Goal: Task Accomplishment & Management: Manage account settings

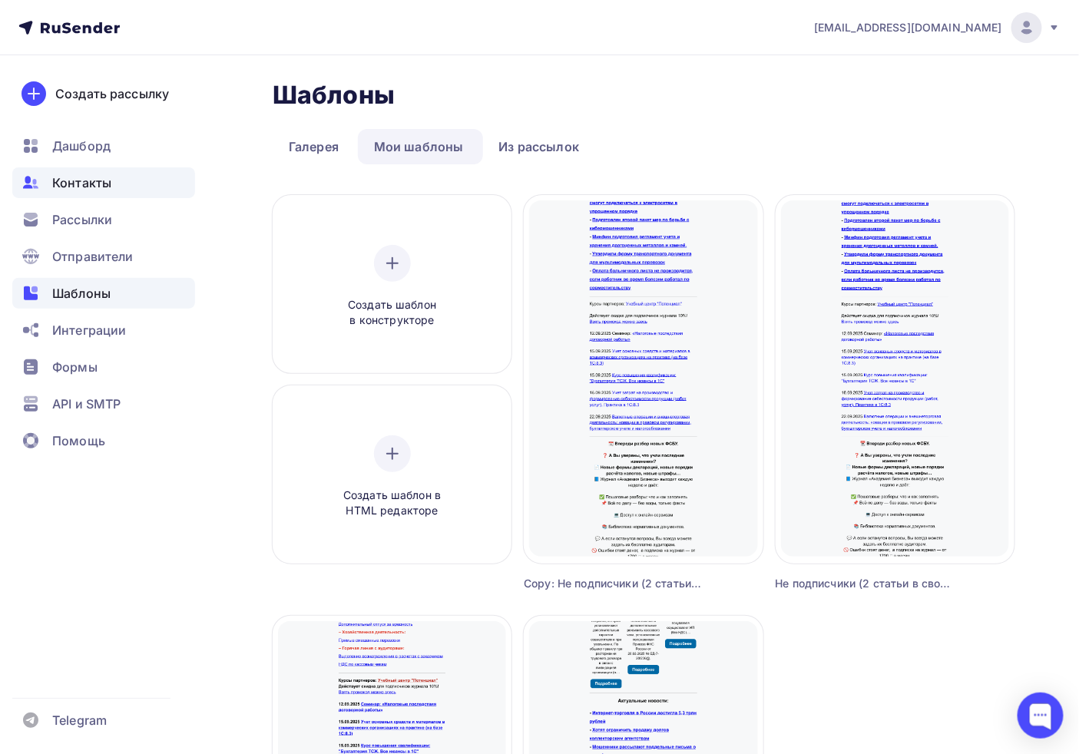
click at [114, 187] on div "Контакты" at bounding box center [103, 182] width 183 height 31
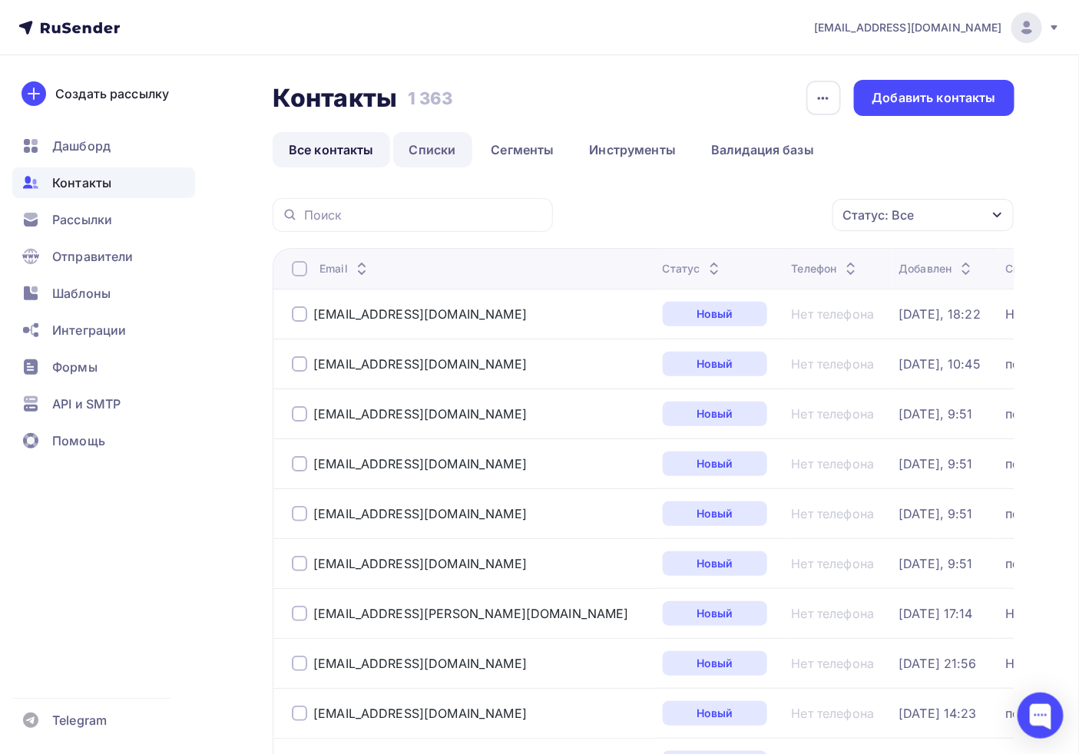
click at [450, 149] on link "Списки" at bounding box center [432, 149] width 79 height 35
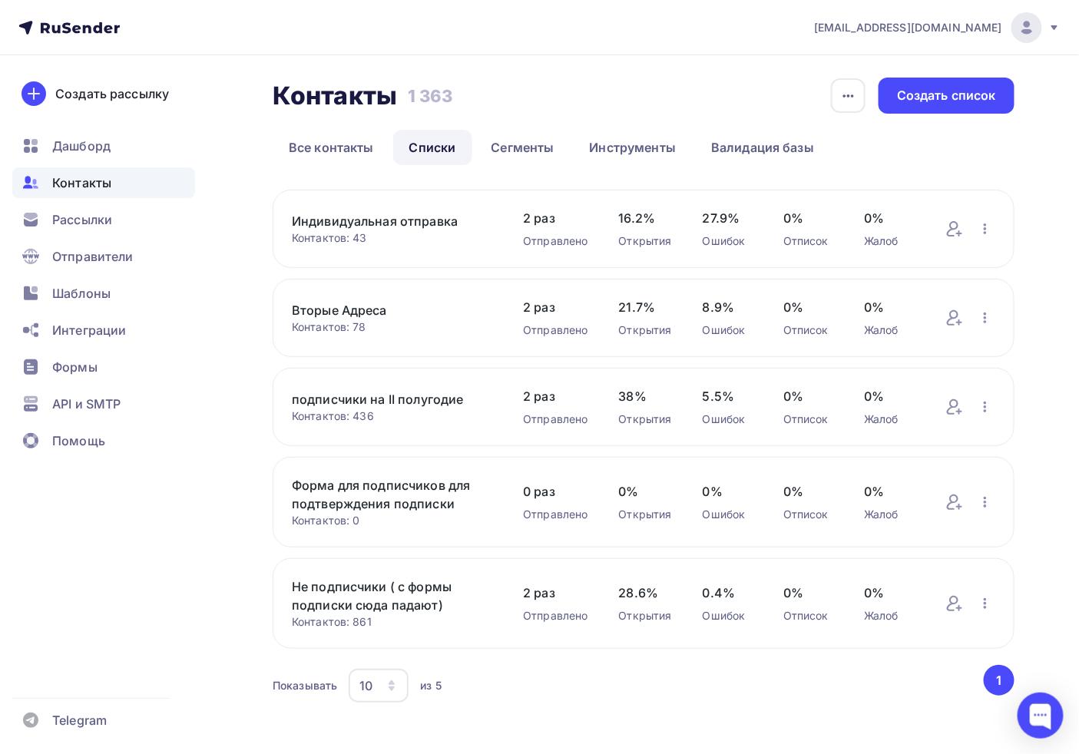
scroll to position [17, 0]
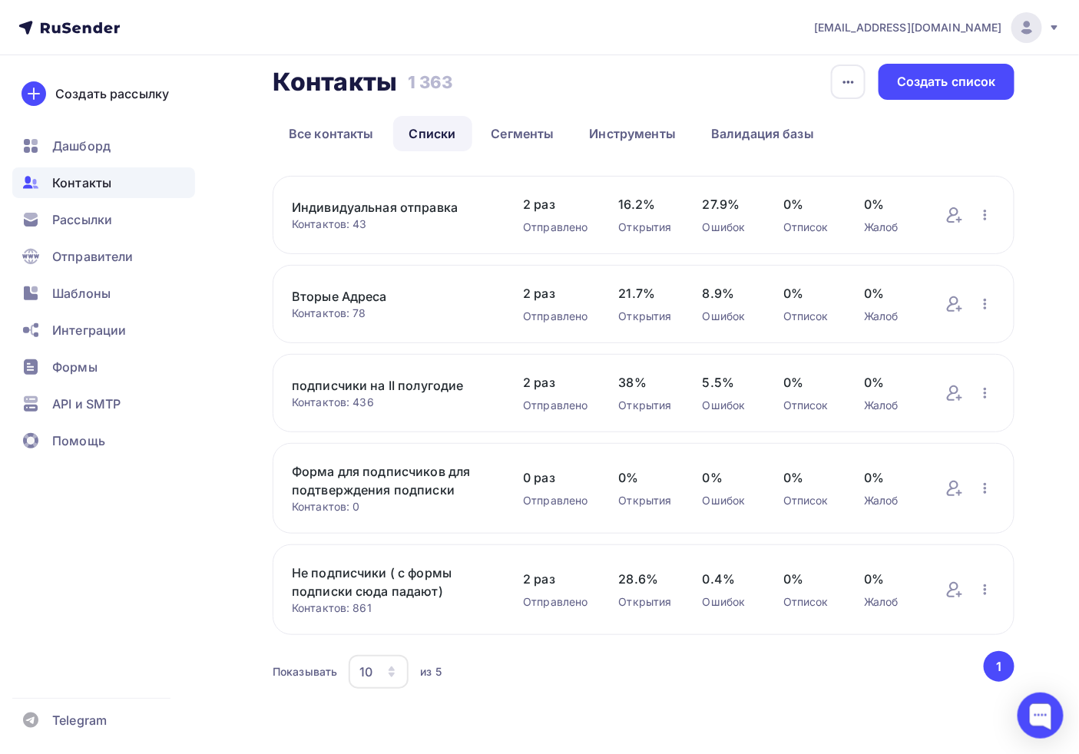
click at [403, 381] on link "подписчики на II полугодие" at bounding box center [392, 385] width 200 height 18
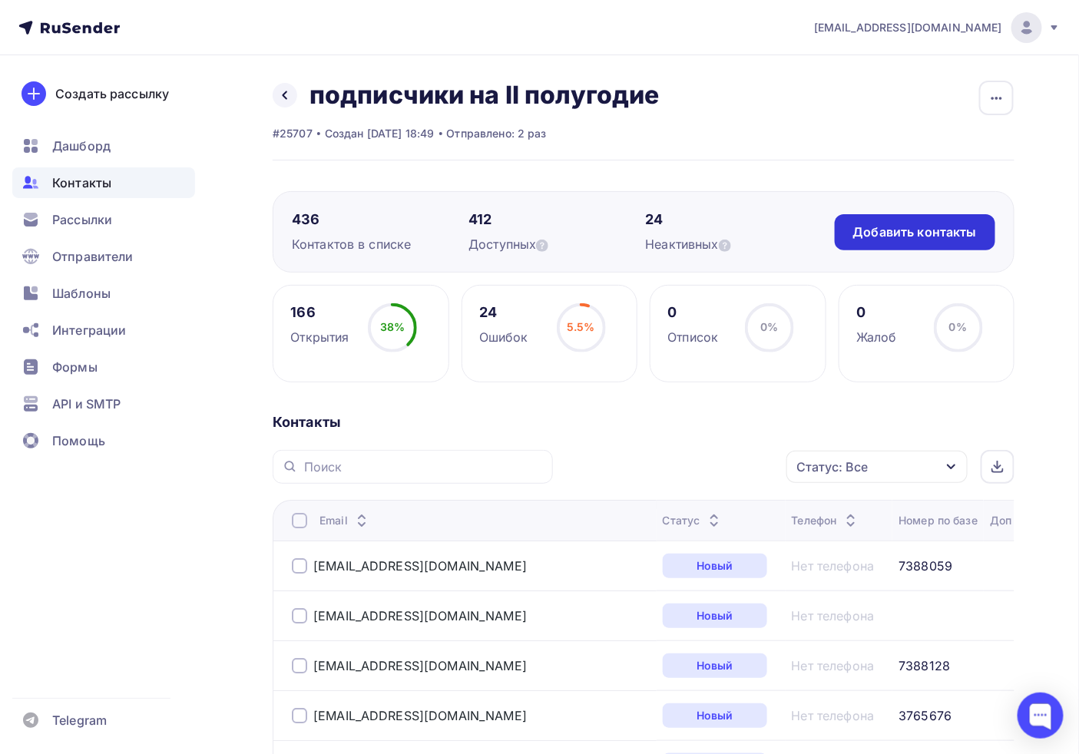
click at [918, 225] on div "Добавить контакты" at bounding box center [915, 232] width 124 height 18
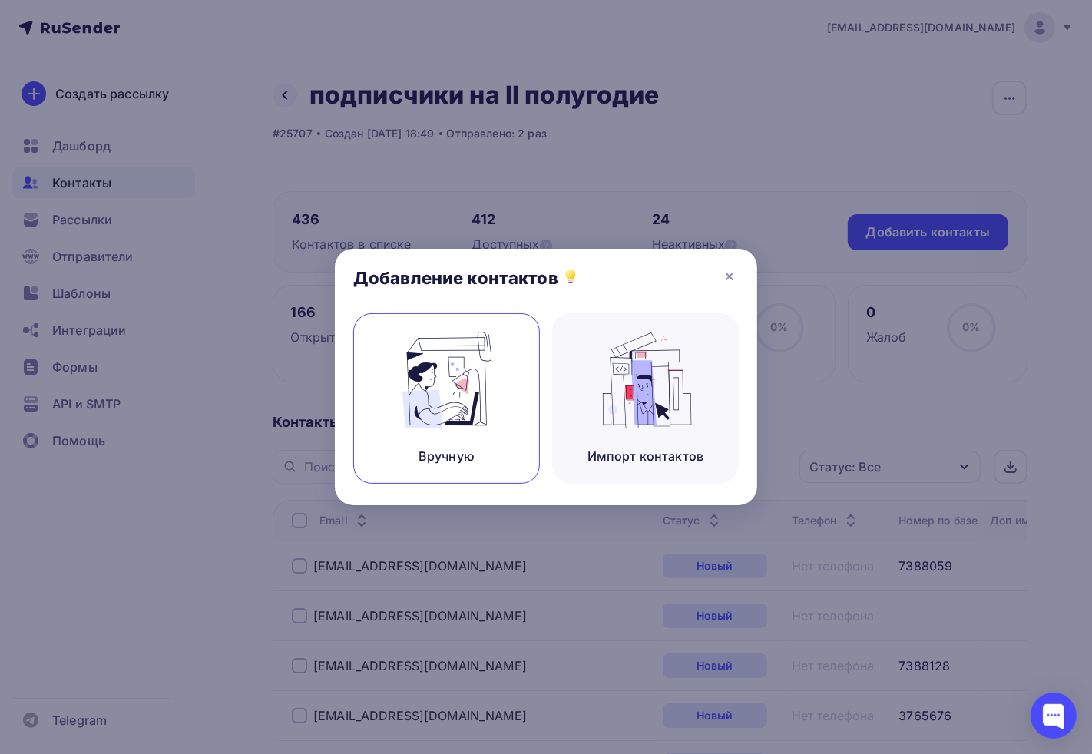
click at [517, 393] on div "Вручную" at bounding box center [446, 398] width 187 height 170
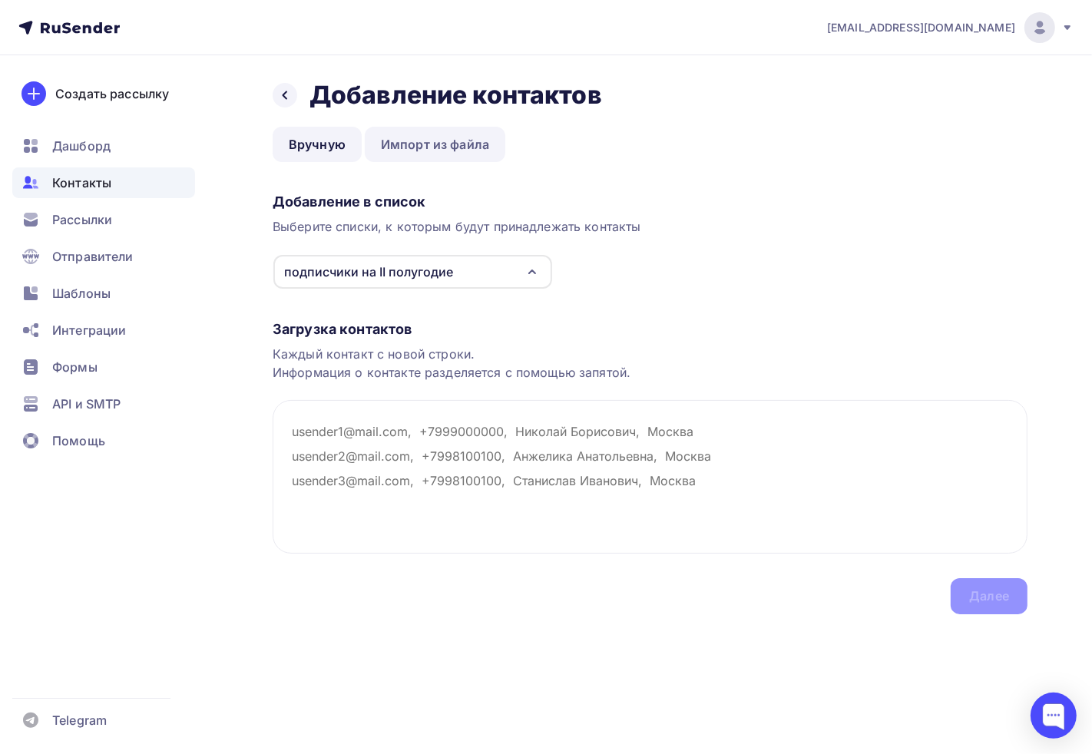
click at [451, 143] on link "Импорт из файла" at bounding box center [435, 144] width 140 height 35
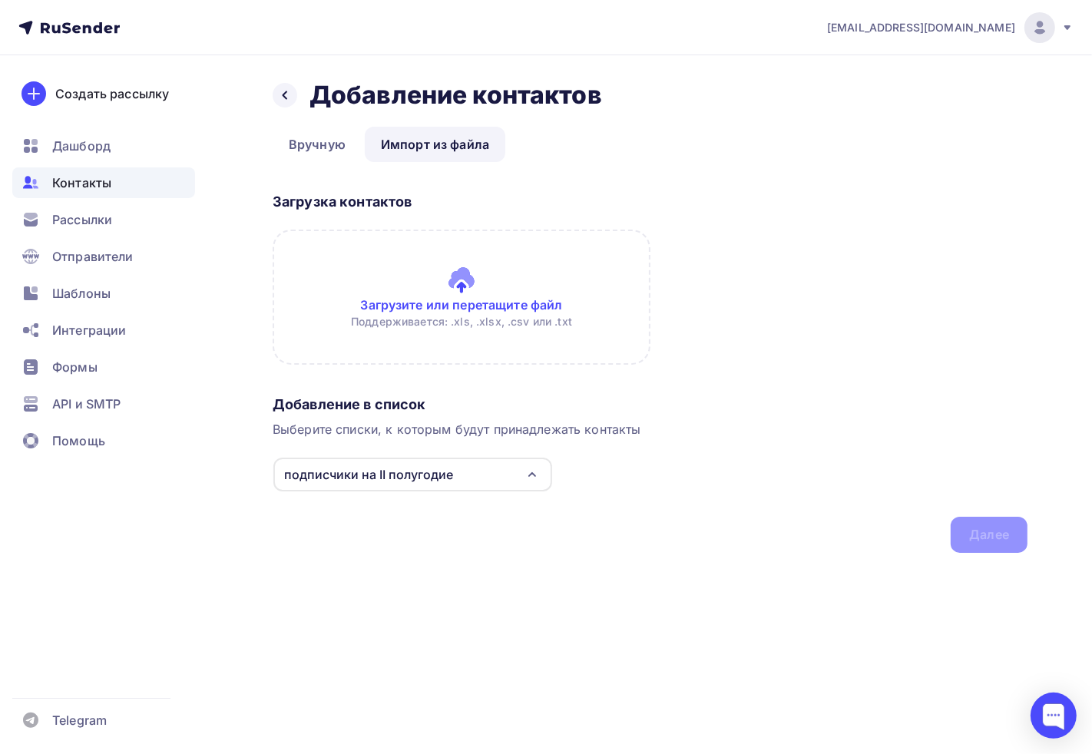
drag, startPoint x: 328, startPoint y: 150, endPoint x: 342, endPoint y: 194, distance: 46.6
click at [327, 150] on link "Вручную" at bounding box center [317, 144] width 89 height 35
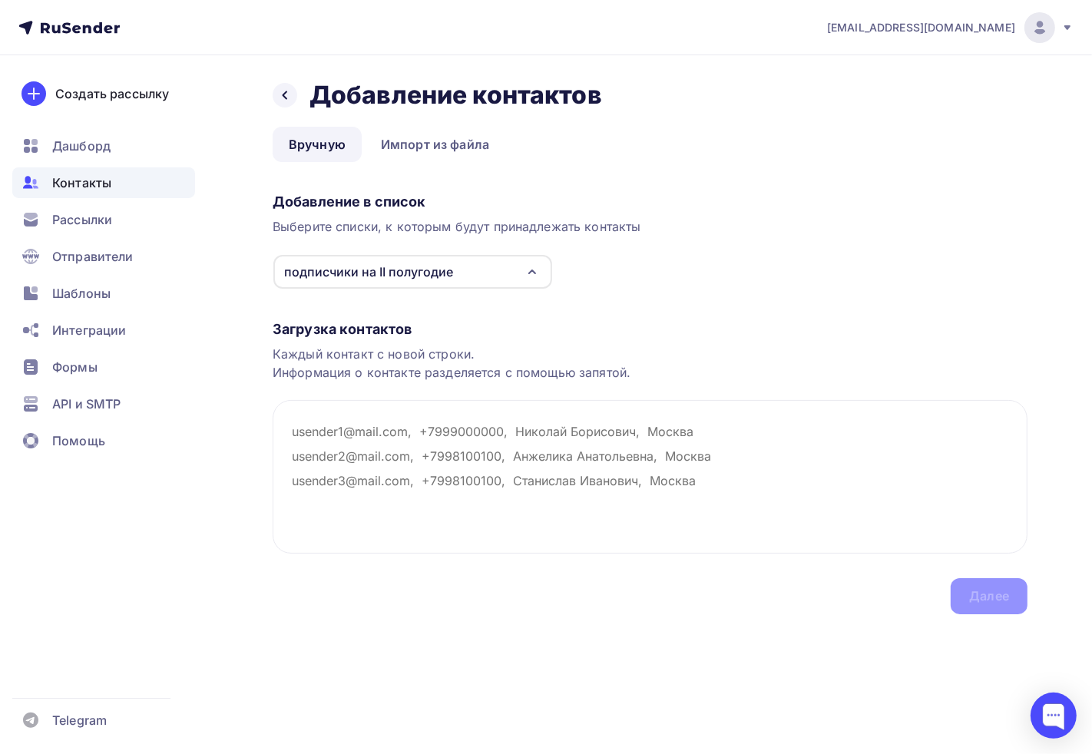
click at [344, 320] on div "Загрузка контактов" at bounding box center [650, 329] width 755 height 18
click at [388, 436] on textarea at bounding box center [650, 477] width 755 height 154
paste textarea "№ 7383357 ИП ГОРШКОВА ОЛЬГА АЛЕКСАНДРОВНА art-salone1@yandex.ru № 7386305 ООО "…"
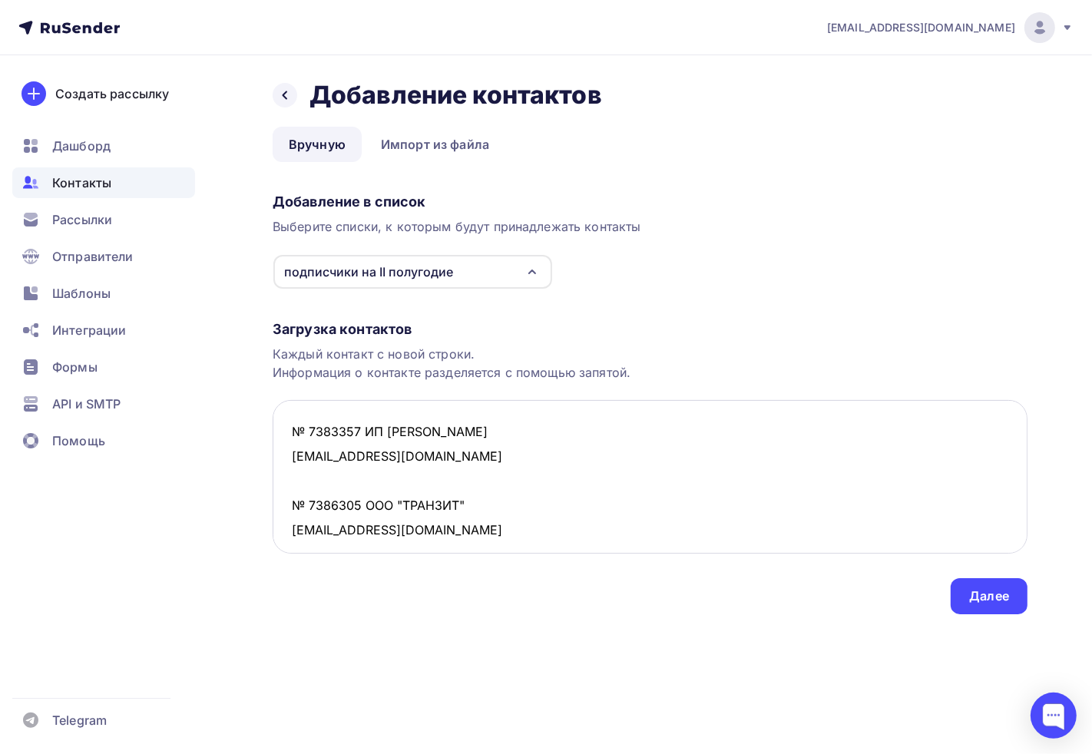
drag, startPoint x: 436, startPoint y: 449, endPoint x: 289, endPoint y: 445, distance: 146.7
click at [289, 446] on textarea "№ 7383357 ИП ГОРШКОВА ОЛЬГА АЛЕКСАНДРОВНА art-salone1@yandex.ru № 7386305 ООО "…" at bounding box center [650, 477] width 755 height 154
click at [333, 451] on textarea "№ 7383357 ИП ГОРШКОВА ОЛЬГА АЛЕКСАНДРОВНА art-salone1@yandex.ru № 7386305 ООО "…" at bounding box center [650, 477] width 755 height 154
click at [287, 424] on textarea "№ 7383357 ИП ГОРШКОВА ОЛЬГА АЛЕКСАНДРОВНА art-salone1@yandex.ru № 7386305 ООО "…" at bounding box center [650, 477] width 755 height 154
paste textarea "[EMAIL_ADDRESS][DOMAIN_NAME]"
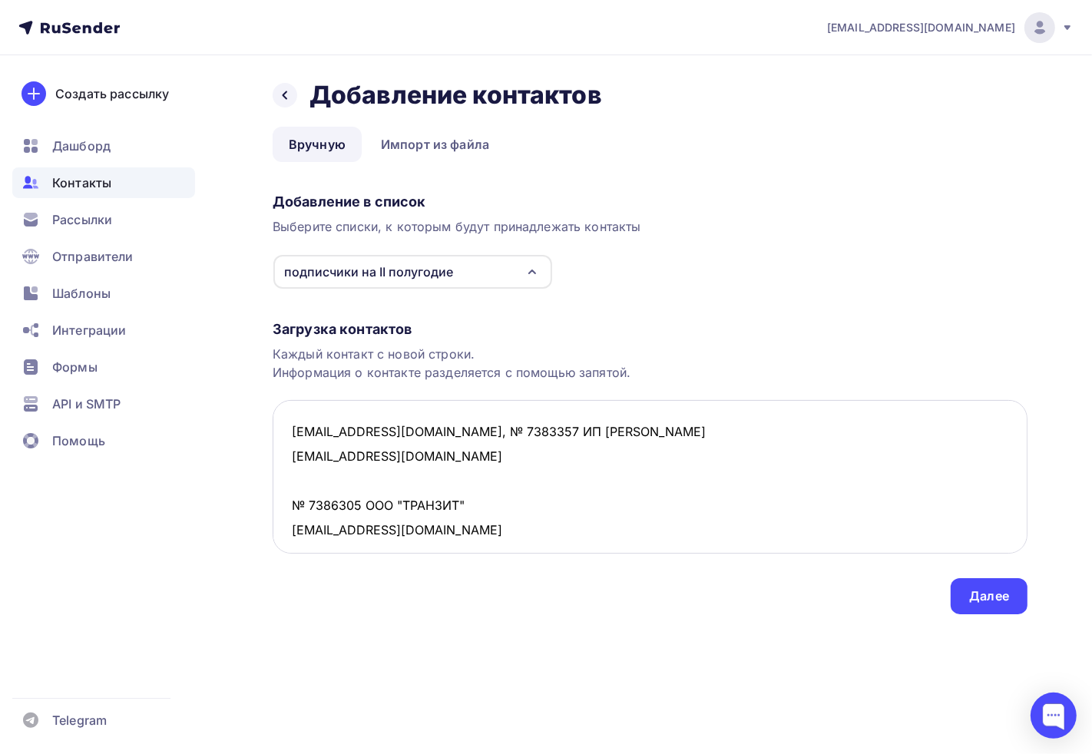
click at [447, 441] on textarea "art-salone1@yandex.ru, № 7383357 ИП ГОРШКОВА ОЛЬГА АЛЕКСАНДРОВНА art-salone1@ya…" at bounding box center [650, 477] width 755 height 154
click at [486, 431] on textarea "art-salone1@yandex.ru, 7383357 ИП ГОРШКОВА ОЛЬГА АЛЕКСАНДРОВНА art-salone1@yand…" at bounding box center [650, 477] width 755 height 154
click at [477, 423] on textarea "art-salone1@yandex.ru, 7383357 ИП ГОРШКОВА ОЛЬГА АЛЕКСАНДРОВНА art-salone1@yand…" at bounding box center [650, 477] width 755 height 154
click at [481, 426] on textarea "art-salone1@yandex.ru, 7383357 ИП ГОРШКОВА ОЛЬГА АЛЕКСАНДРОВНА art-salone1@yand…" at bounding box center [650, 477] width 755 height 154
drag, startPoint x: 416, startPoint y: 541, endPoint x: 286, endPoint y: 533, distance: 130.0
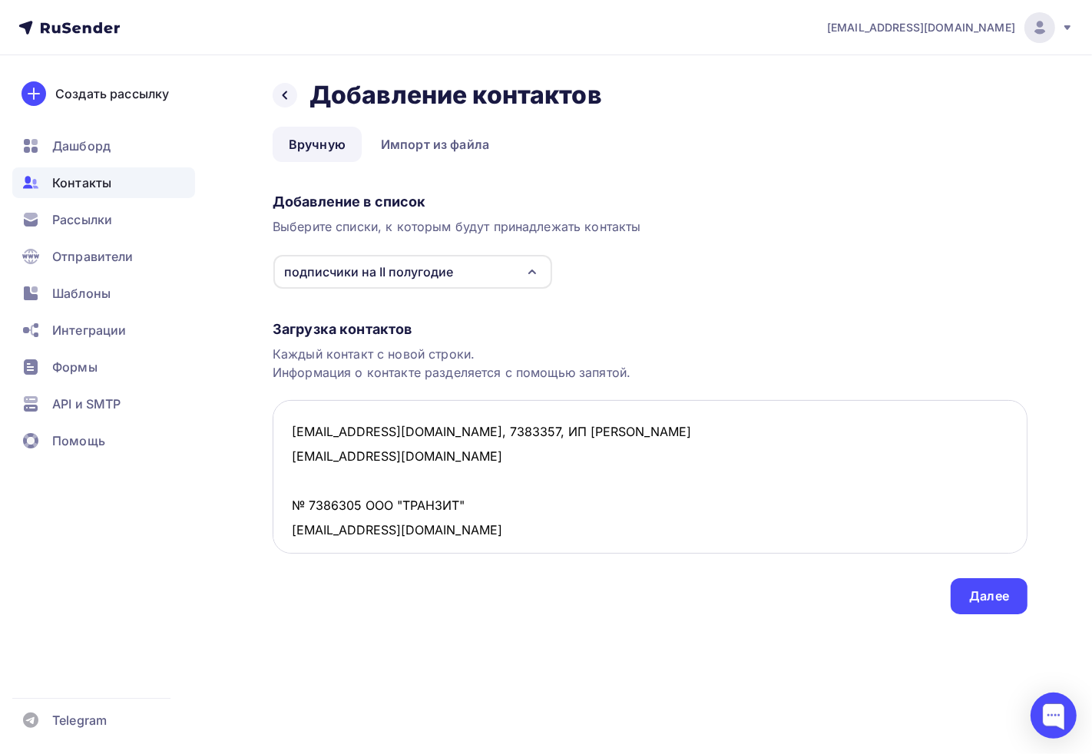
click at [286, 533] on textarea "art-salone1@yandex.ru, 7383357, ИП ГОРШКОВА ОЛЬГА АЛЕКСАНДРОВНА art-salone1@yan…" at bounding box center [650, 477] width 755 height 154
click at [335, 540] on textarea "art-salone1@yandex.ru, 7383357, ИП ГОРШКОВА ОЛЬГА АЛЕКСАНДРОВНА art-salone1@yan…" at bounding box center [650, 477] width 755 height 154
drag, startPoint x: 305, startPoint y: 501, endPoint x: 275, endPoint y: 494, distance: 30.7
click at [277, 495] on textarea "art-salone1@yandex.ru, 7383357, ИП ГОРШКОВА ОЛЬГА АЛЕКСАНДРОВНА art-salone1@yan…" at bounding box center [650, 477] width 755 height 154
paste textarea "PTKOOO@mail.ru"
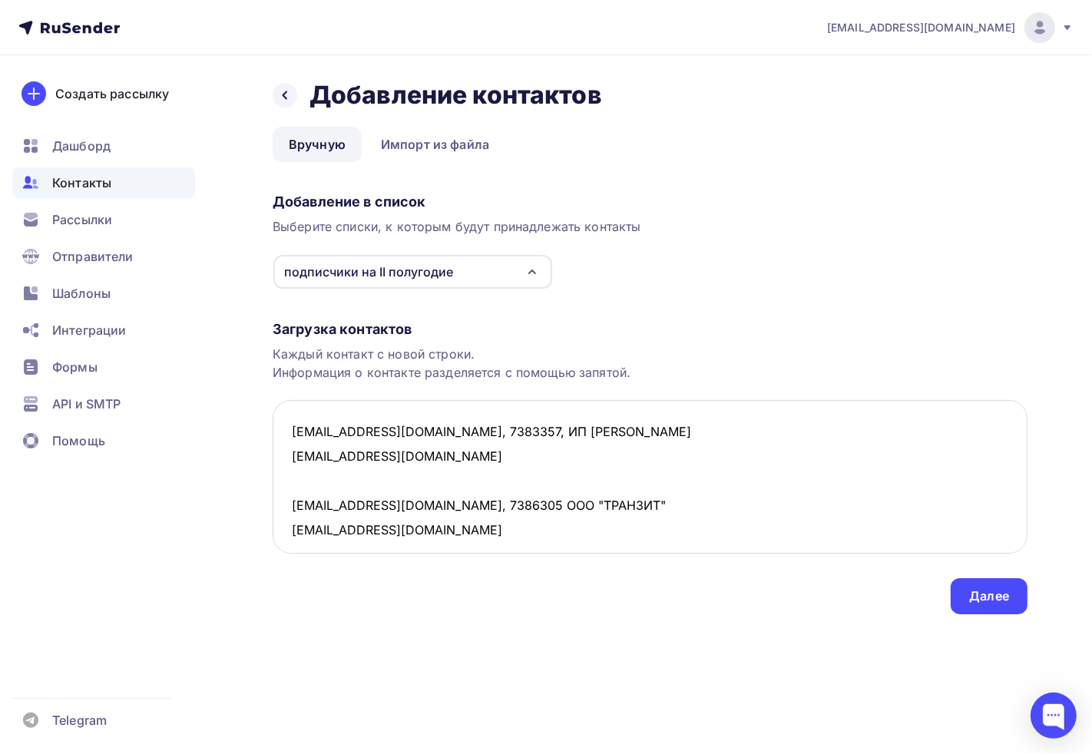
drag, startPoint x: 408, startPoint y: 523, endPoint x: 286, endPoint y: 522, distance: 121.3
click at [286, 522] on textarea "art-salone1@yandex.ru, 7383357, ИП ГОРШКОВА ОЛЬГА АЛЕКСАНДРОВНА art-salone1@yan…" at bounding box center [650, 477] width 755 height 154
click at [451, 503] on textarea "art-salone1@yandex.ru, 7383357, ИП ГОРШКОВА ОЛЬГА АЛЕКСАНДРОВНА art-salone1@yan…" at bounding box center [650, 477] width 755 height 154
type textarea "art-salone1@yandex.ru, 7383357, ИП ГОРШКОВА ОЛЬГА АЛЕКСАНДРОВНА art-salone1@yan…"
click at [1009, 607] on div "Далее" at bounding box center [988, 596] width 77 height 36
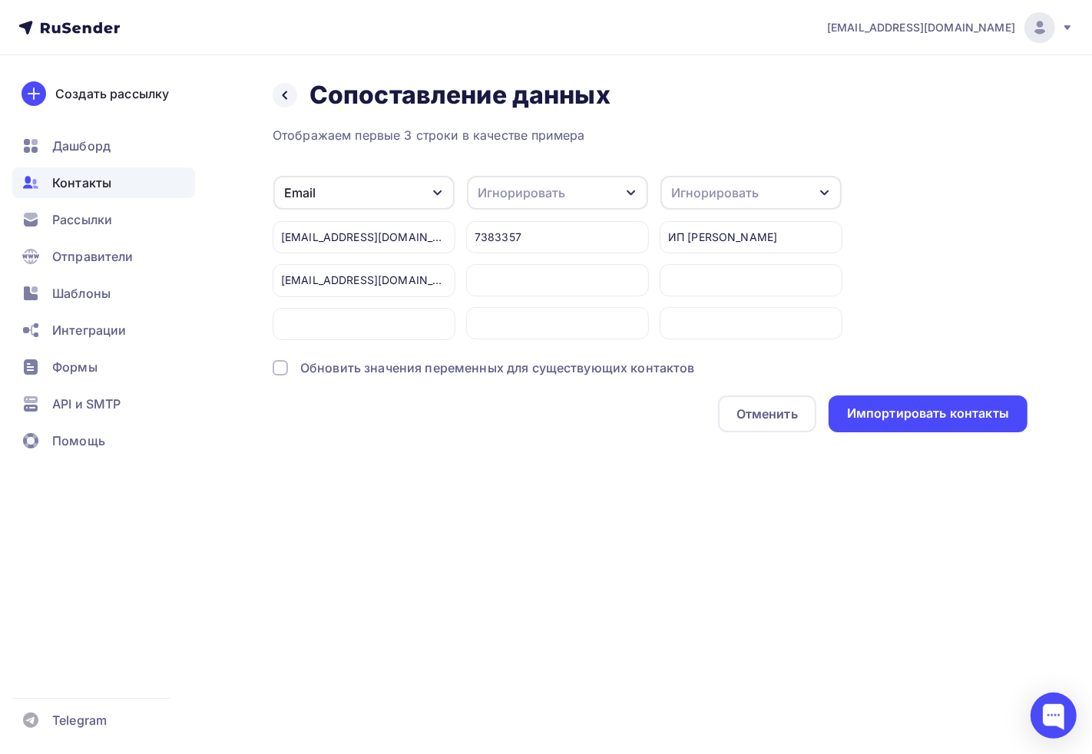
click at [496, 190] on div "Игнорировать" at bounding box center [521, 192] width 88 height 18
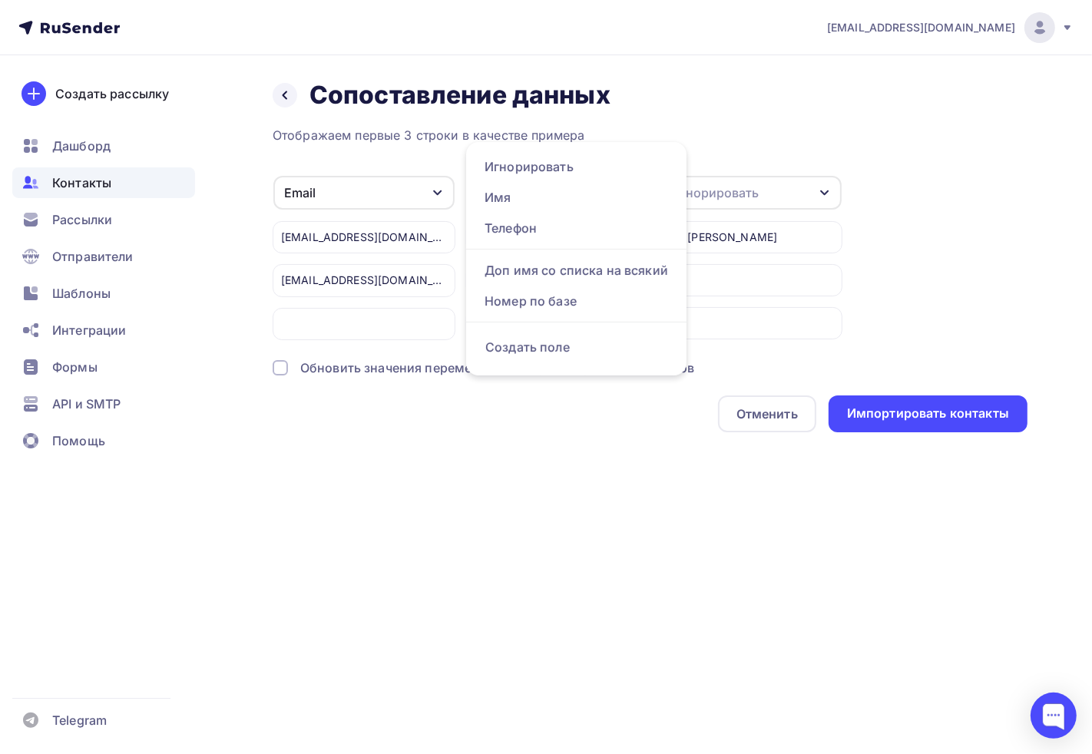
click at [533, 559] on div "adm@ab-express.ru Аккаунт Тарифы Выйти Создать рассылку Дашборд Контакты Рассыл…" at bounding box center [546, 377] width 1092 height 754
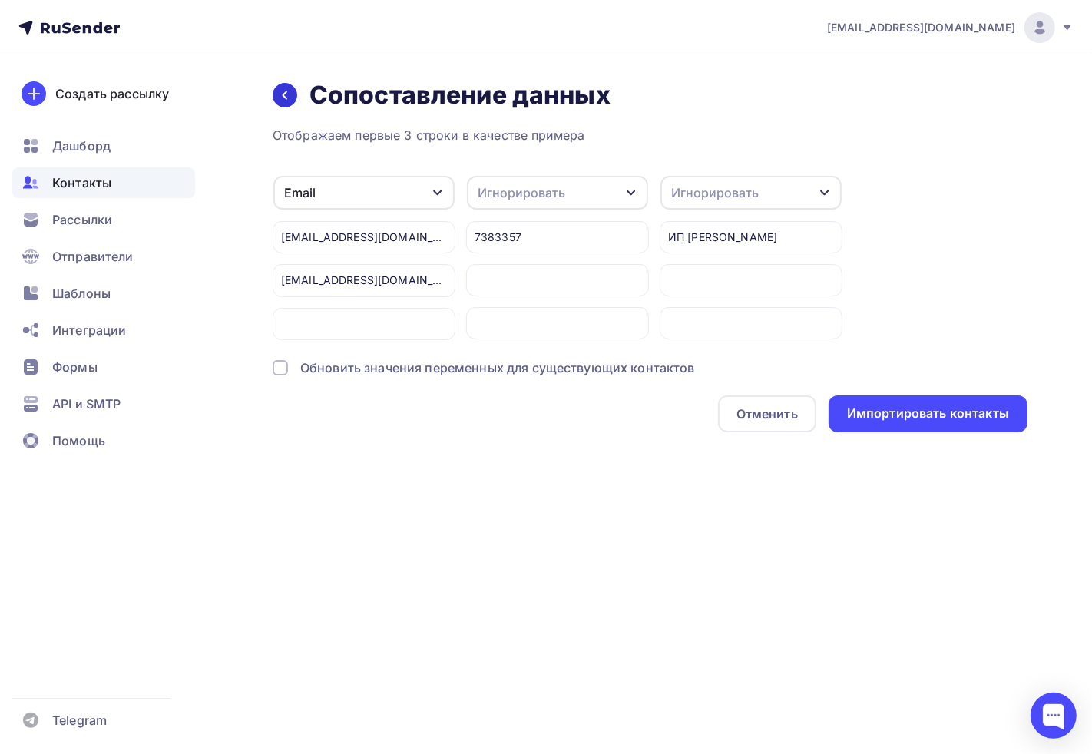
click at [277, 101] on div at bounding box center [285, 95] width 25 height 25
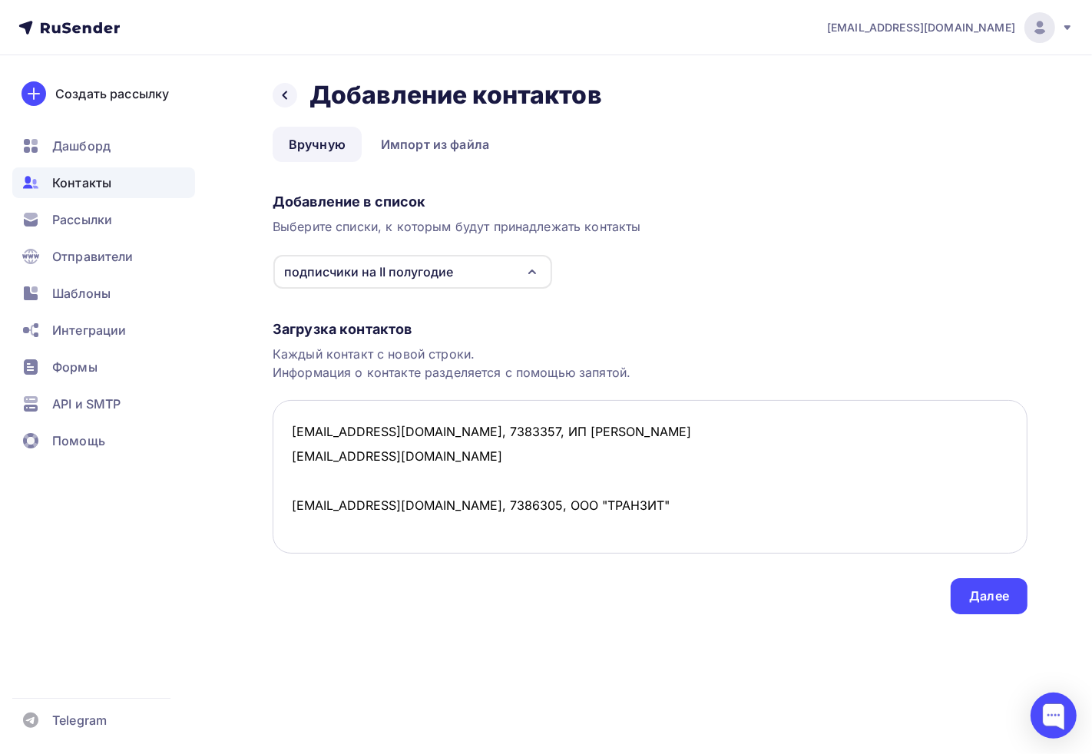
click at [502, 513] on textarea "art-salone1@yandex.ru, 7383357, ИП ГОРШКОВА ОЛЬГА АЛЕКСАНДРОВНА art-salone1@yan…" at bounding box center [650, 477] width 755 height 154
drag, startPoint x: 441, startPoint y: 457, endPoint x: 240, endPoint y: 448, distance: 200.5
click at [240, 448] on div "Назад Добавление контактов Добавление контактов Вручную Импорт из файла Вручную…" at bounding box center [546, 365] width 1092 height 620
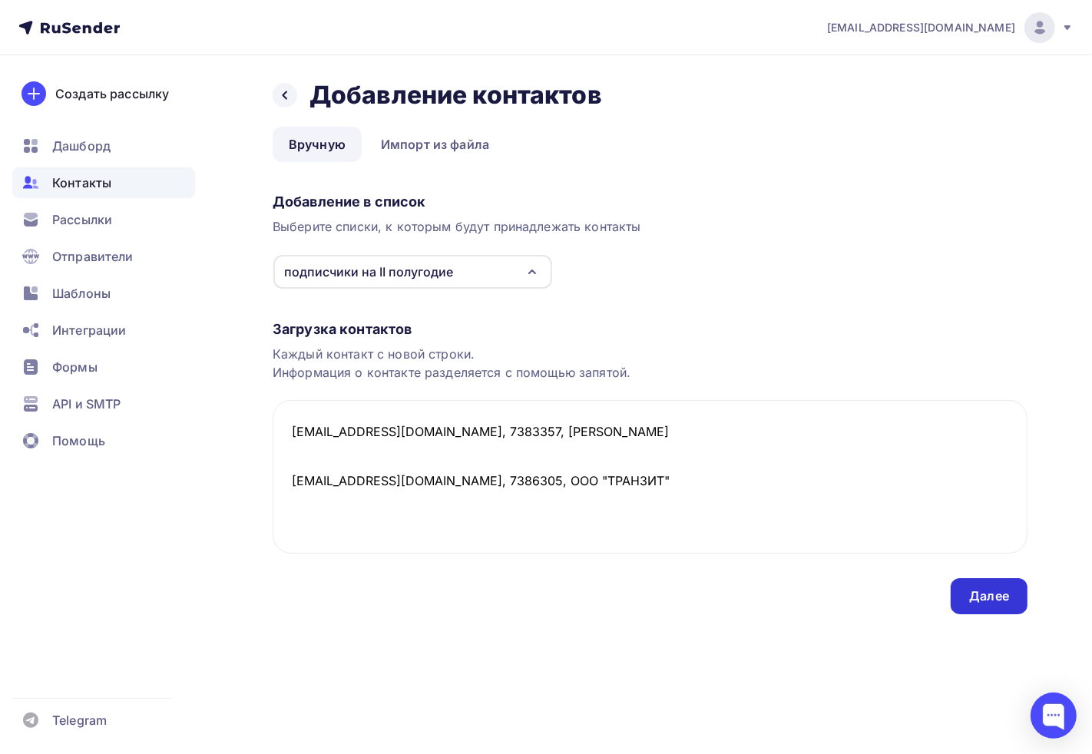
type textarea "art-salone1@yandex.ru, 7383357, ИП ГОРШКОВА ОЛЬГА АЛЕКСАНДРОВНА PTKOOO@mail.ru,…"
click at [983, 594] on div "Далее" at bounding box center [989, 596] width 40 height 18
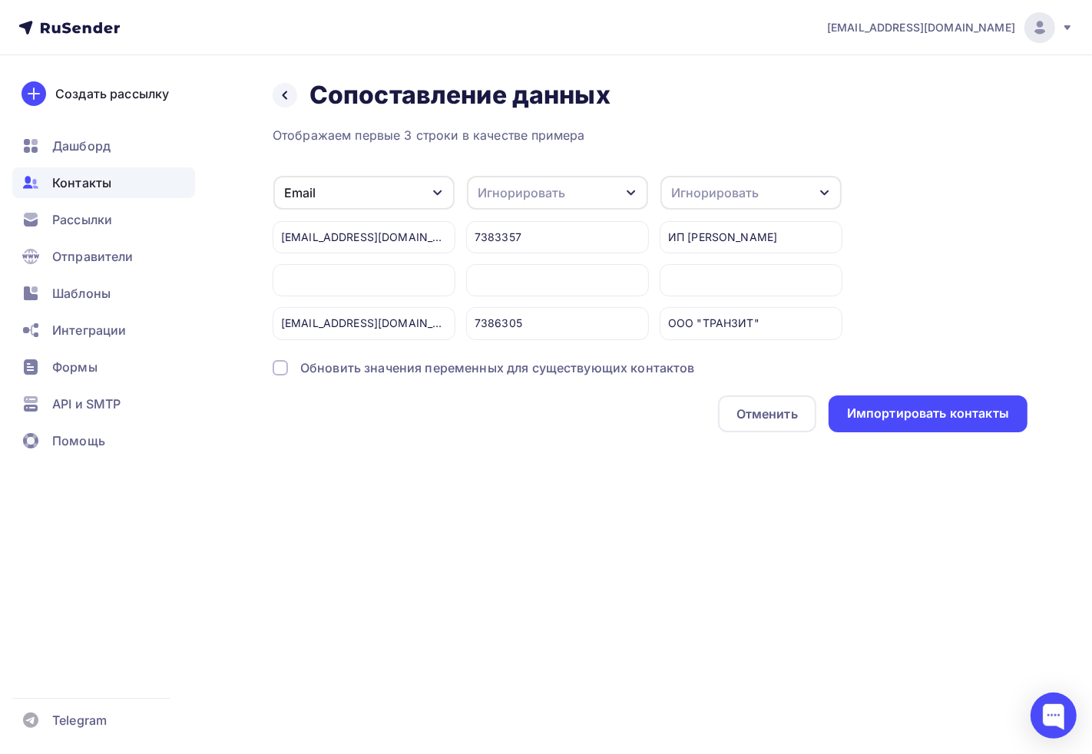
click at [576, 240] on div "7383357" at bounding box center [557, 237] width 183 height 32
click at [632, 192] on icon "button" at bounding box center [631, 193] width 12 height 12
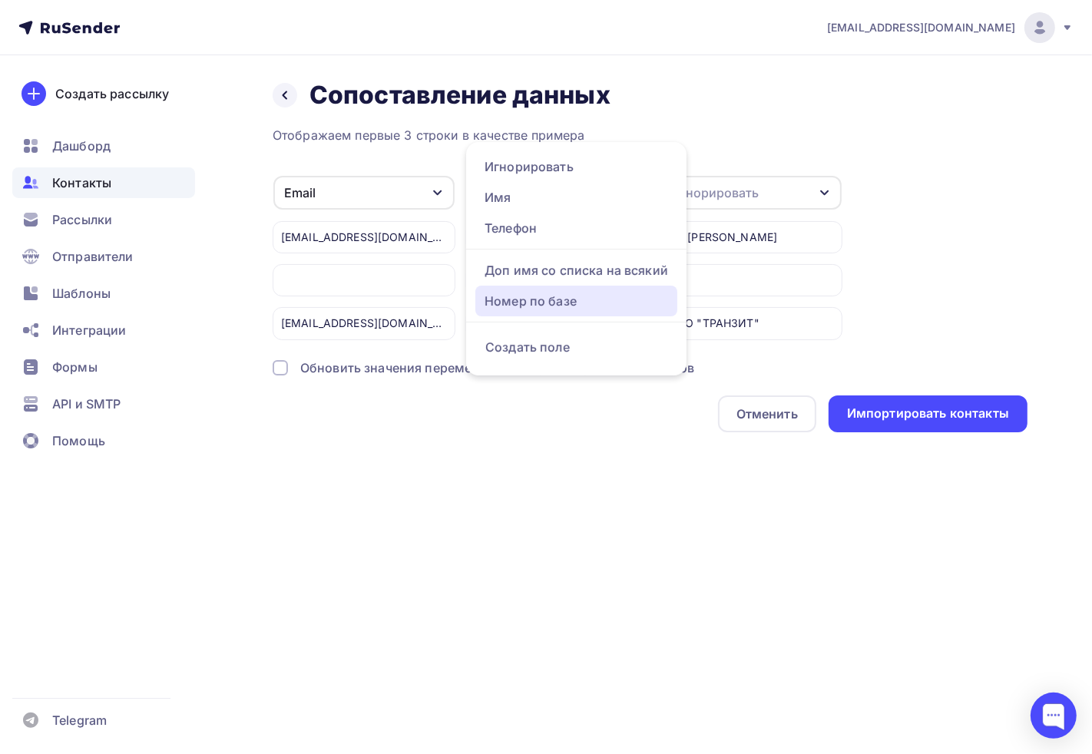
drag, startPoint x: 555, startPoint y: 310, endPoint x: 592, endPoint y: 302, distance: 37.8
click at [555, 310] on link "Номер по базе" at bounding box center [576, 301] width 202 height 31
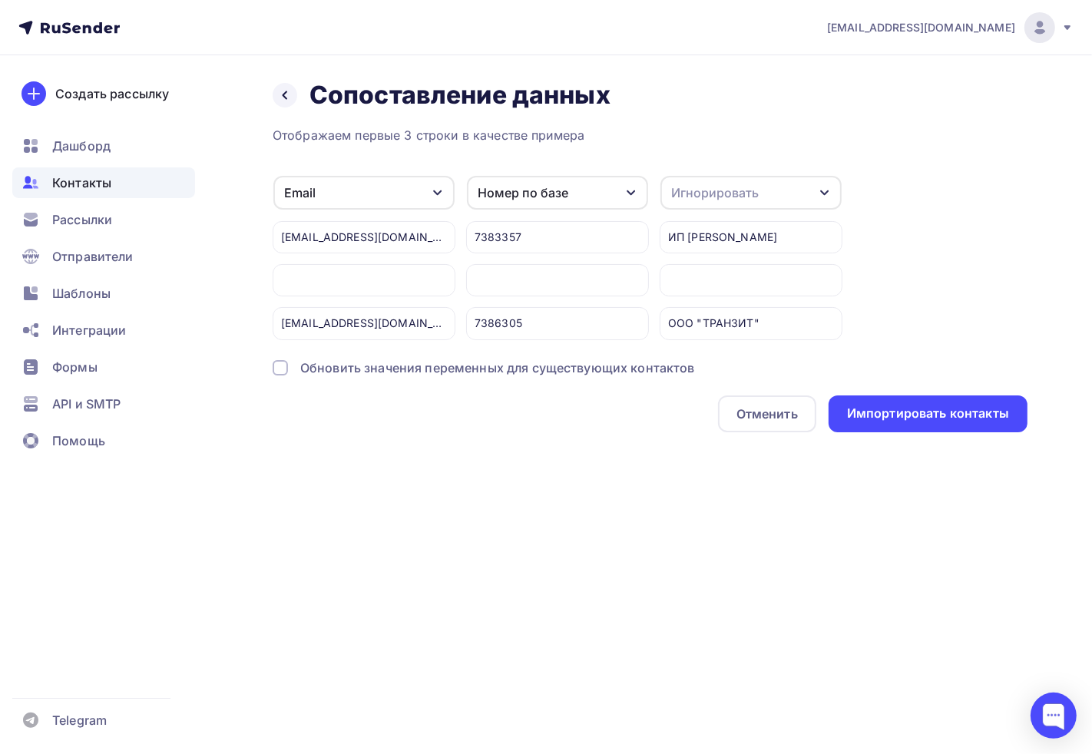
click at [684, 185] on div "Игнорировать" at bounding box center [715, 192] width 88 height 18
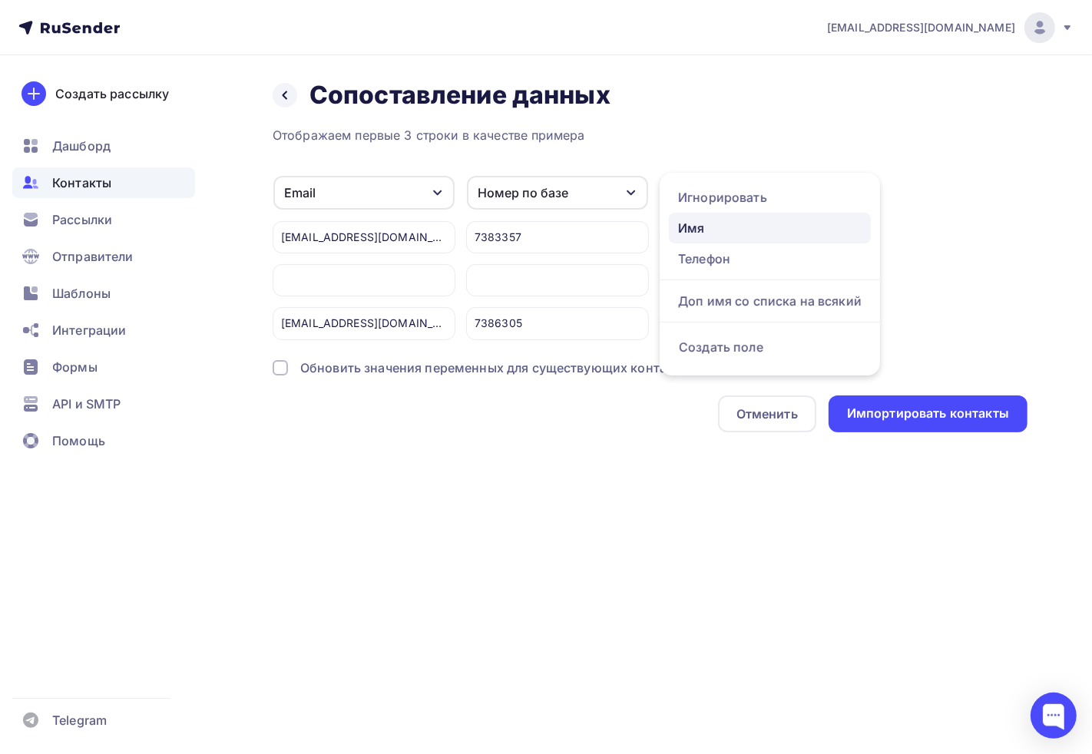
click at [723, 224] on div "Имя" at bounding box center [769, 228] width 183 height 18
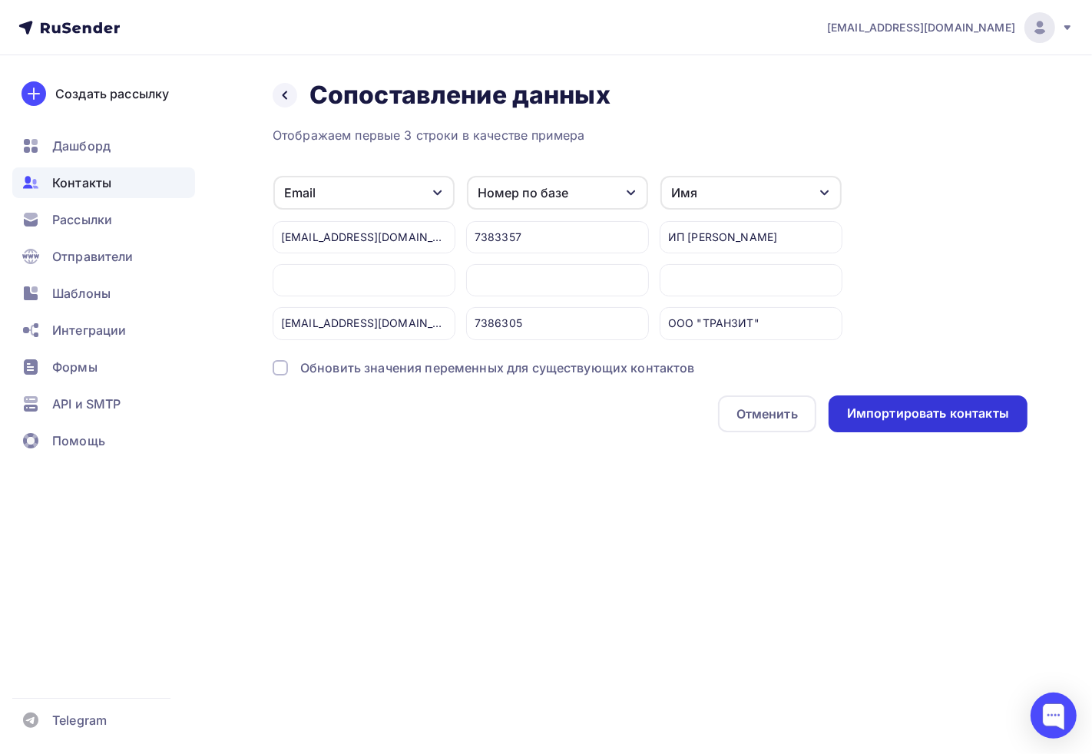
click at [914, 417] on div "Импортировать контакты" at bounding box center [928, 414] width 162 height 18
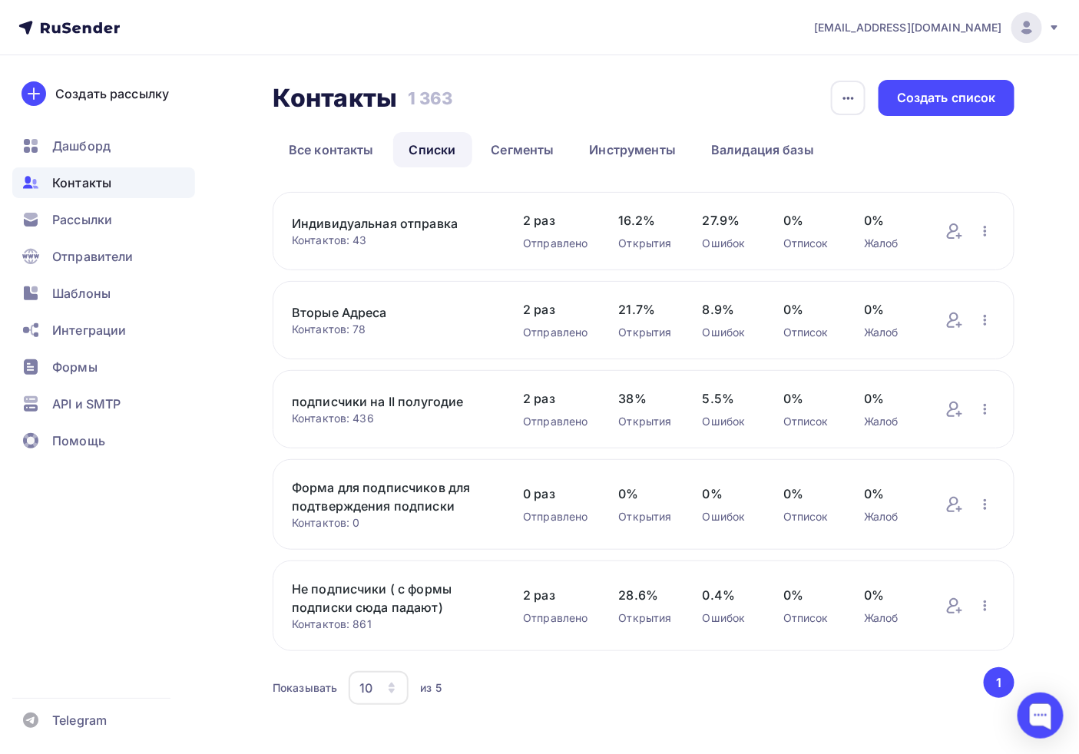
click at [353, 400] on link "подписчики на II полугодие" at bounding box center [392, 401] width 200 height 18
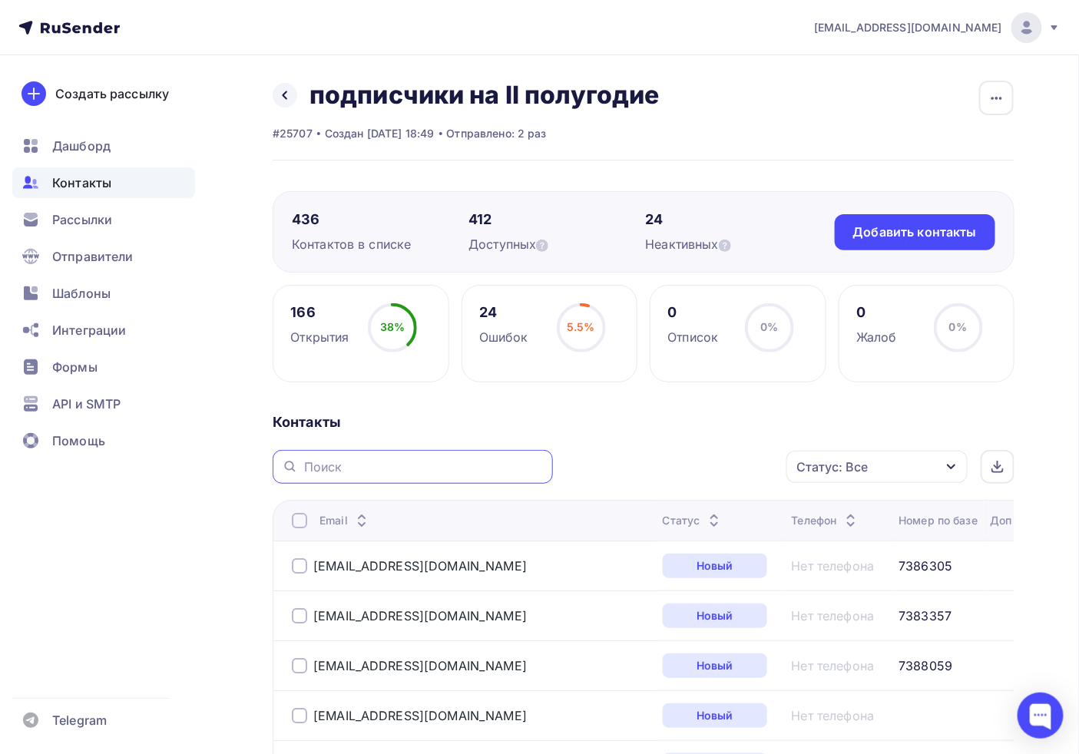
click at [385, 462] on input "text" at bounding box center [423, 466] width 239 height 17
paste input "[PERSON_NAME] убери пожалуйста, адрес на рассылке, если уже поставил № 7383357 …"
drag, startPoint x: 435, startPoint y: 467, endPoint x: 152, endPoint y: 466, distance: 283.3
type input "[EMAIL_ADDRESS][DOMAIN_NAME]"
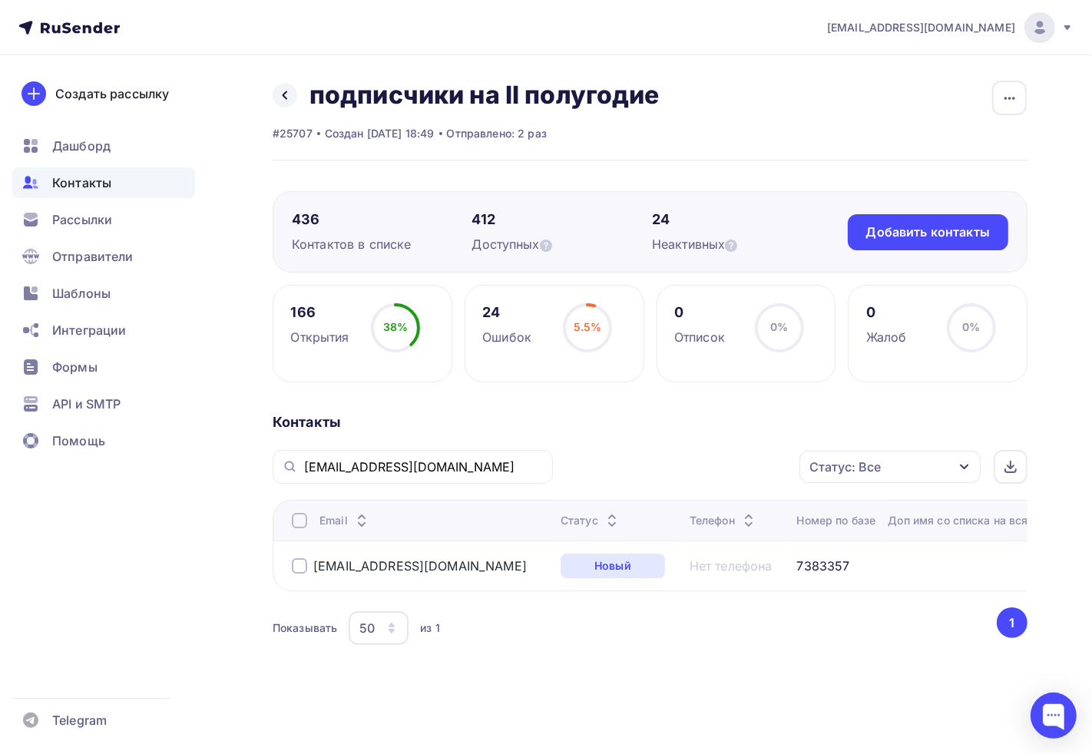
click at [302, 566] on div at bounding box center [299, 565] width 15 height 15
click at [752, 462] on div "Действие" at bounding box center [684, 467] width 203 height 30
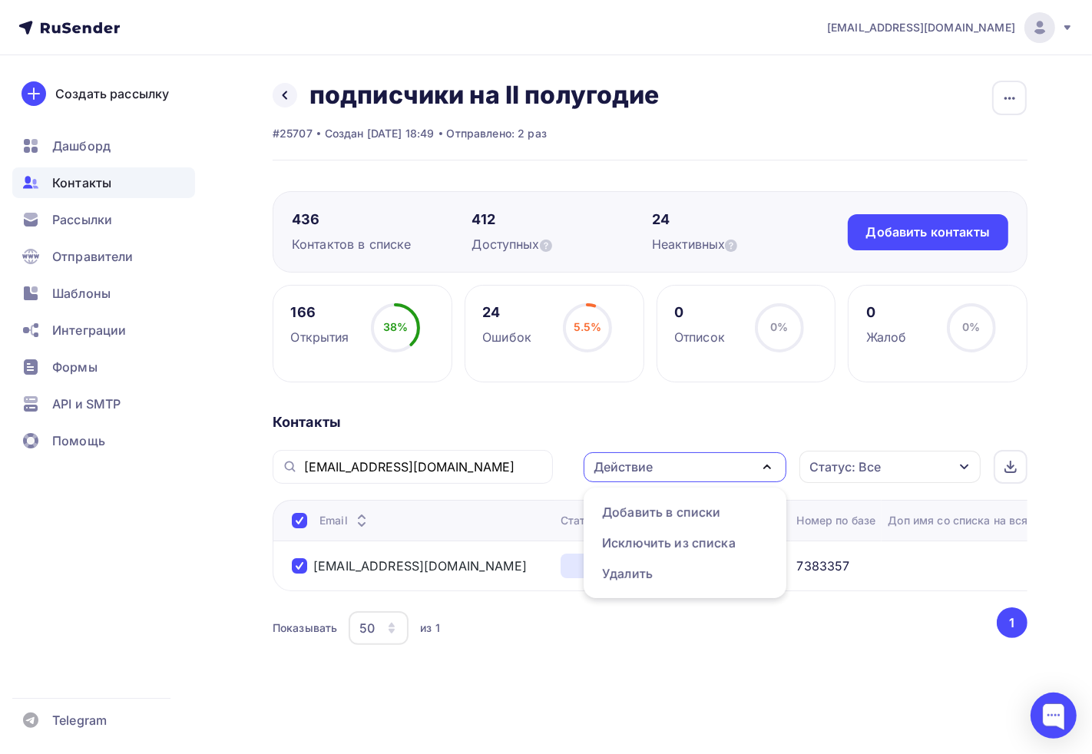
click at [656, 635] on div "Показывать 50 10 20 50 100 из 1" at bounding box center [634, 627] width 722 height 35
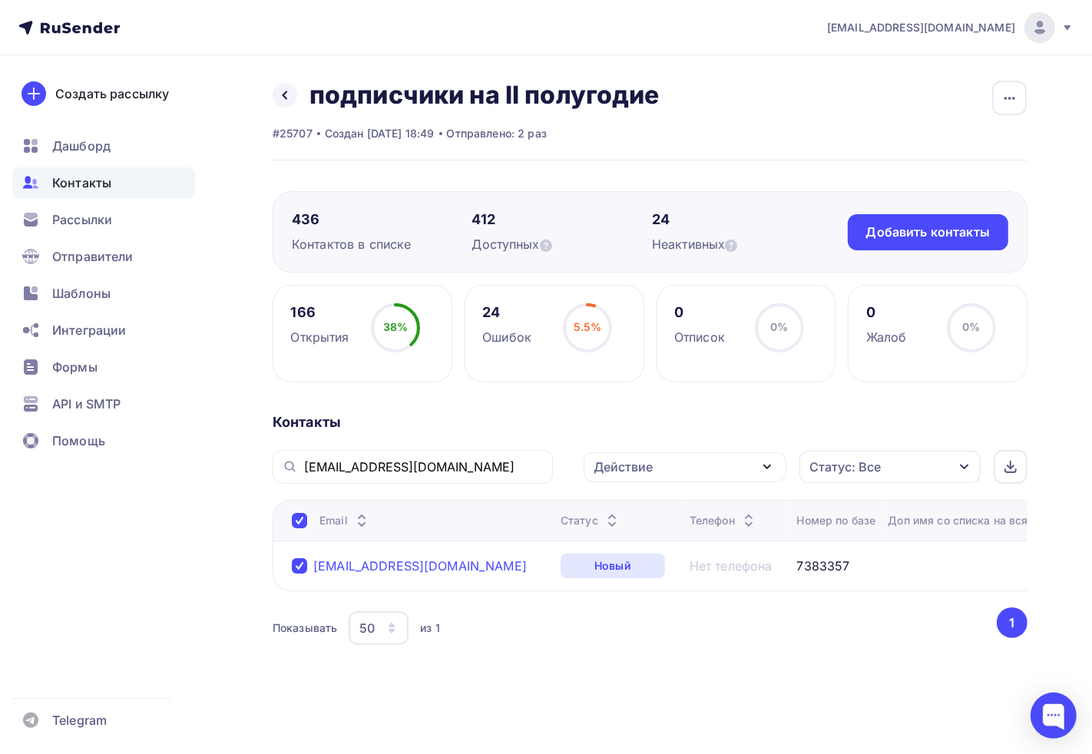
click at [358, 562] on link "[EMAIL_ADDRESS][DOMAIN_NAME]" at bounding box center [419, 565] width 213 height 15
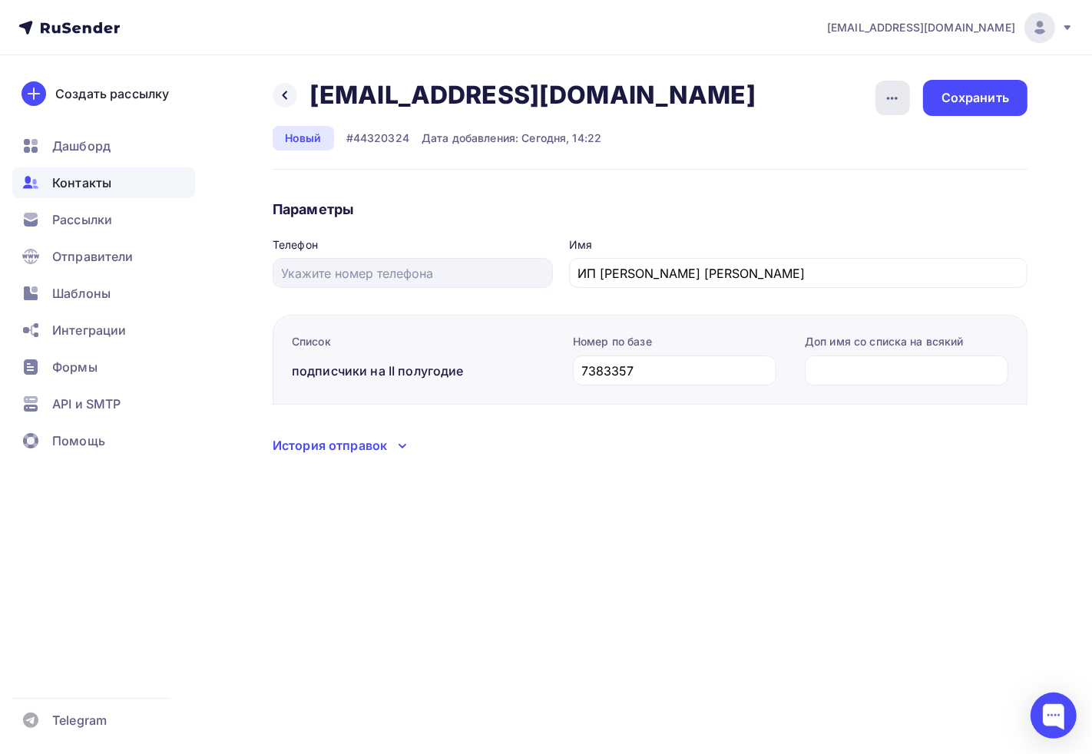
click at [907, 94] on div "button" at bounding box center [892, 98] width 35 height 35
click at [461, 115] on div "Назад [EMAIL_ADDRESS][DOMAIN_NAME] [EMAIL_ADDRESS][DOMAIN_NAME] Удалить Отписат…" at bounding box center [520, 115] width 494 height 71
click at [504, 97] on h2 "[EMAIL_ADDRESS][DOMAIN_NAME]" at bounding box center [532, 95] width 446 height 31
click at [880, 90] on div "button" at bounding box center [892, 98] width 35 height 35
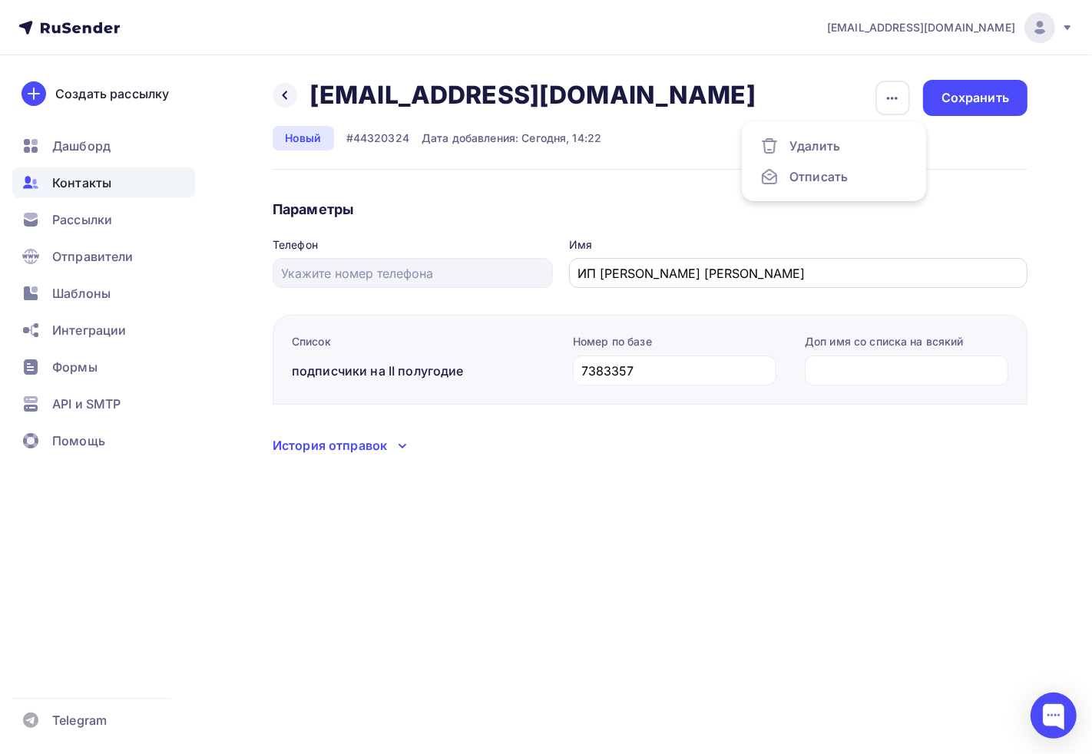
click at [971, 277] on input "ИП [PERSON_NAME] [PERSON_NAME]" at bounding box center [798, 273] width 441 height 18
click at [408, 355] on div "Список подписчики на II полугодие" at bounding box center [424, 369] width 265 height 70
click at [399, 399] on div "Список подписчики на II полугодие" at bounding box center [424, 369] width 265 height 70
click at [906, 100] on div "button" at bounding box center [892, 98] width 35 height 35
click at [837, 147] on div "Удалить" at bounding box center [833, 146] width 147 height 18
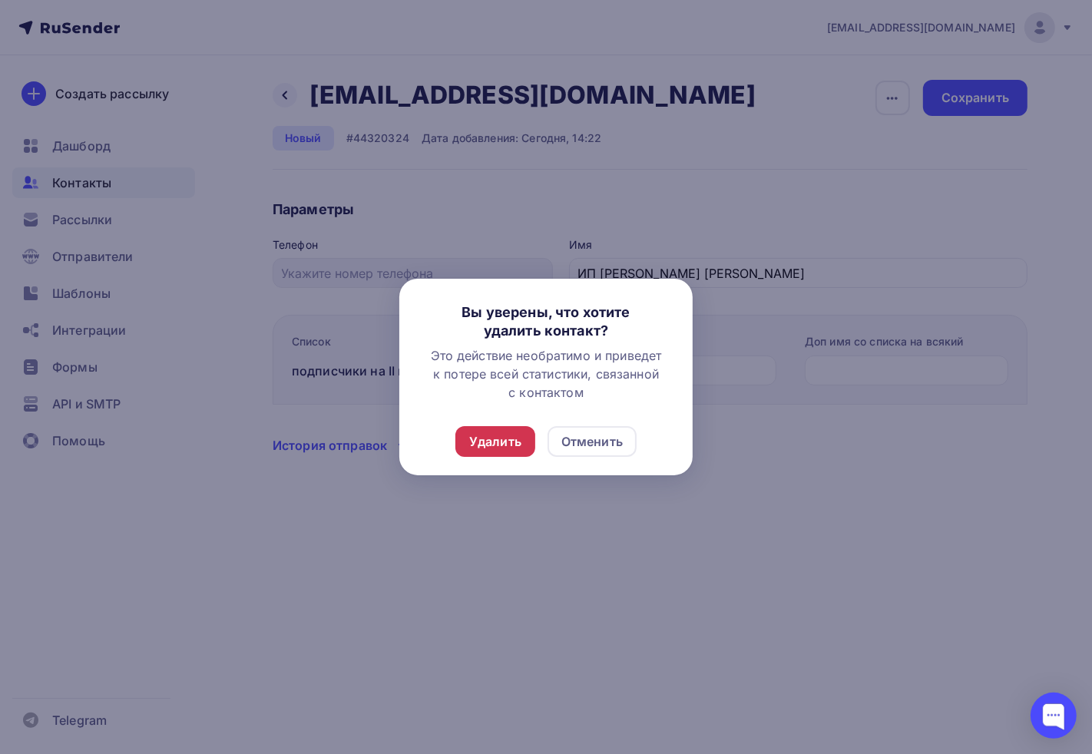
click at [482, 431] on div "Удалить" at bounding box center [495, 441] width 80 height 31
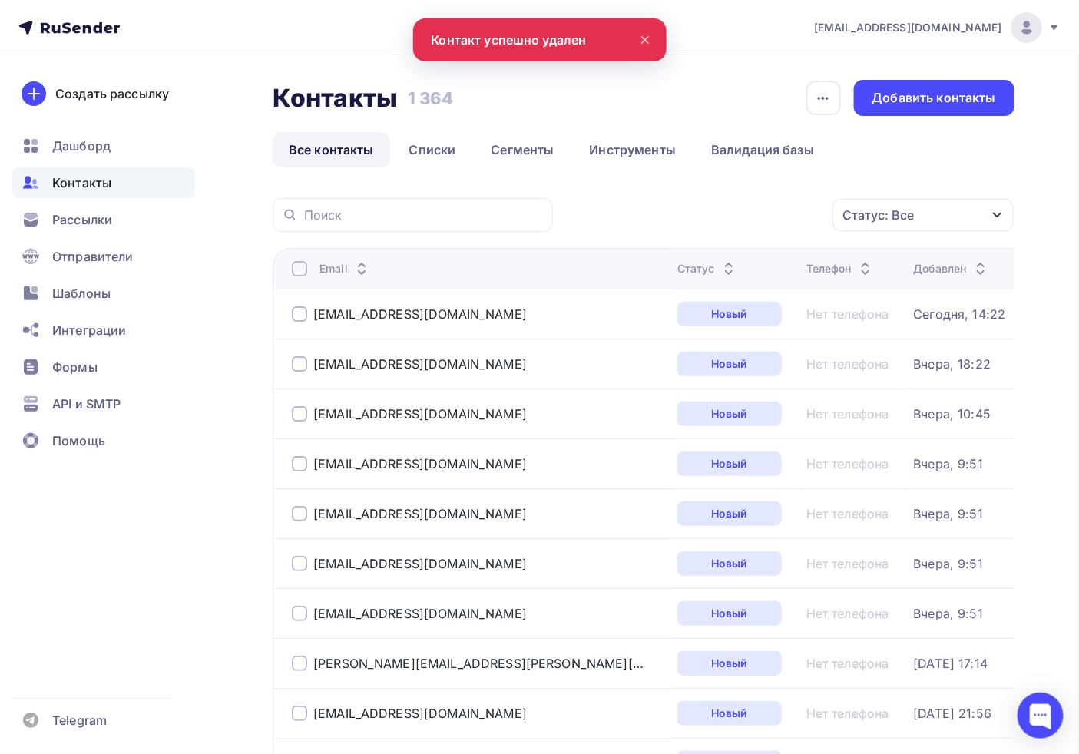
click at [442, 157] on link "Списки" at bounding box center [432, 149] width 79 height 35
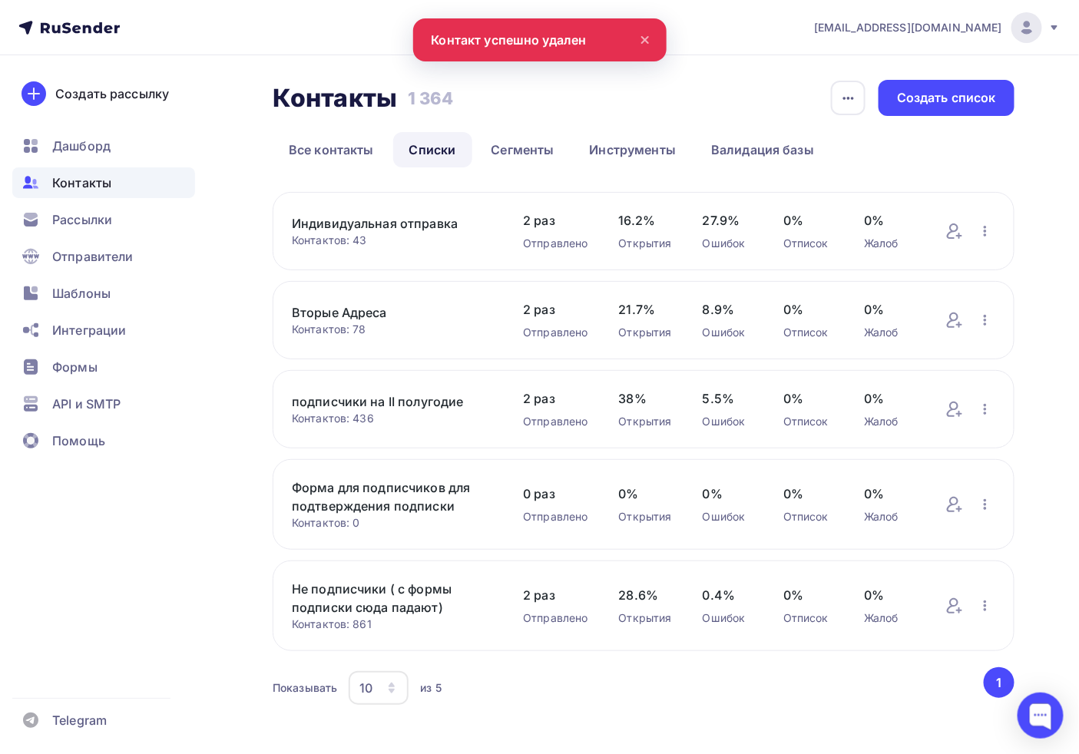
click at [358, 390] on div "подписчики на II полугодие Контактов: 436 Добавить контакты Переименовать списо…" at bounding box center [644, 409] width 742 height 78
click at [371, 401] on link "подписчики на II полугодие" at bounding box center [392, 401] width 200 height 18
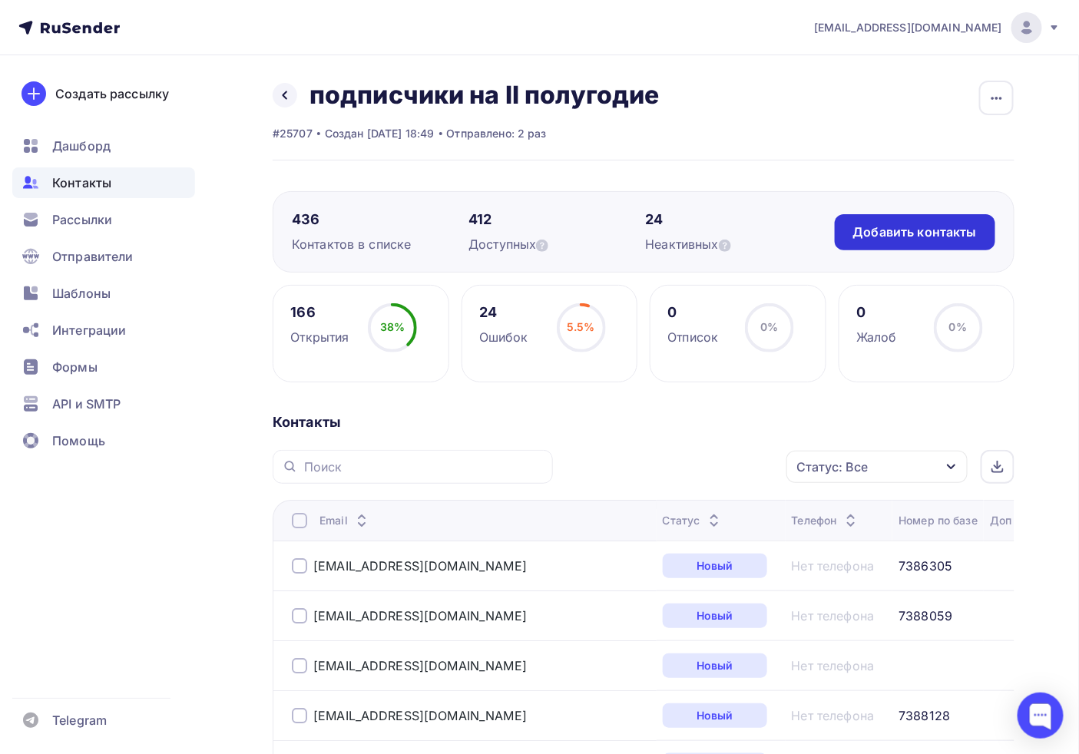
click at [907, 220] on div "Добавить контакты" at bounding box center [914, 232] width 160 height 36
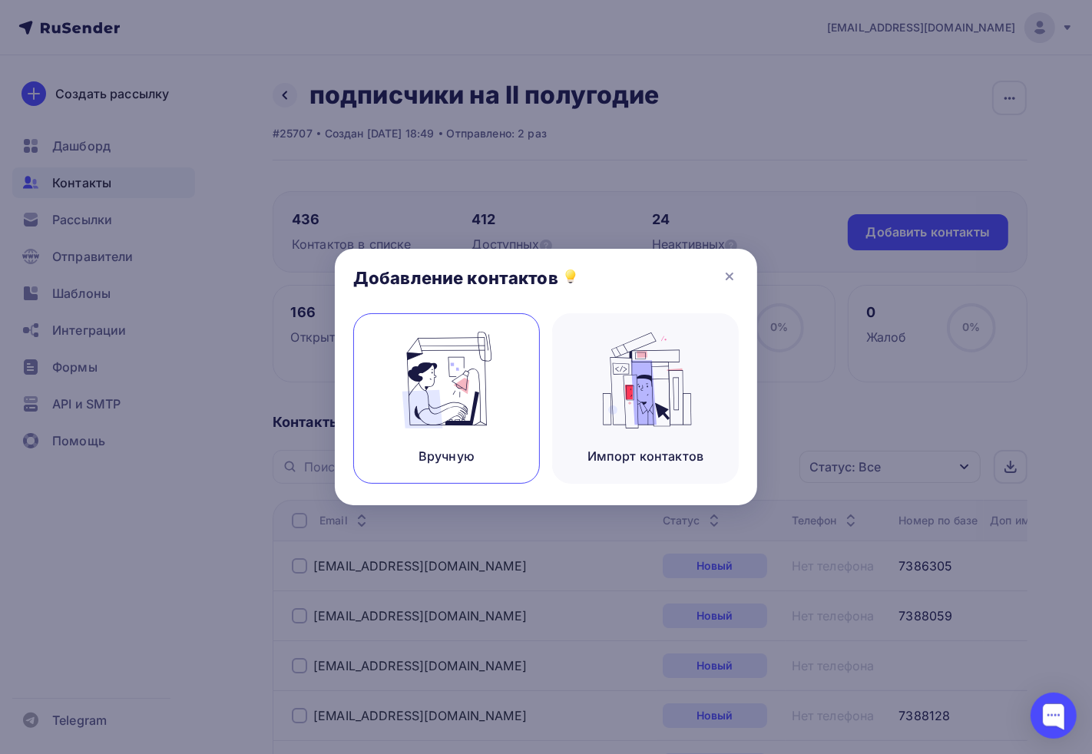
click at [468, 382] on img at bounding box center [446, 380] width 103 height 97
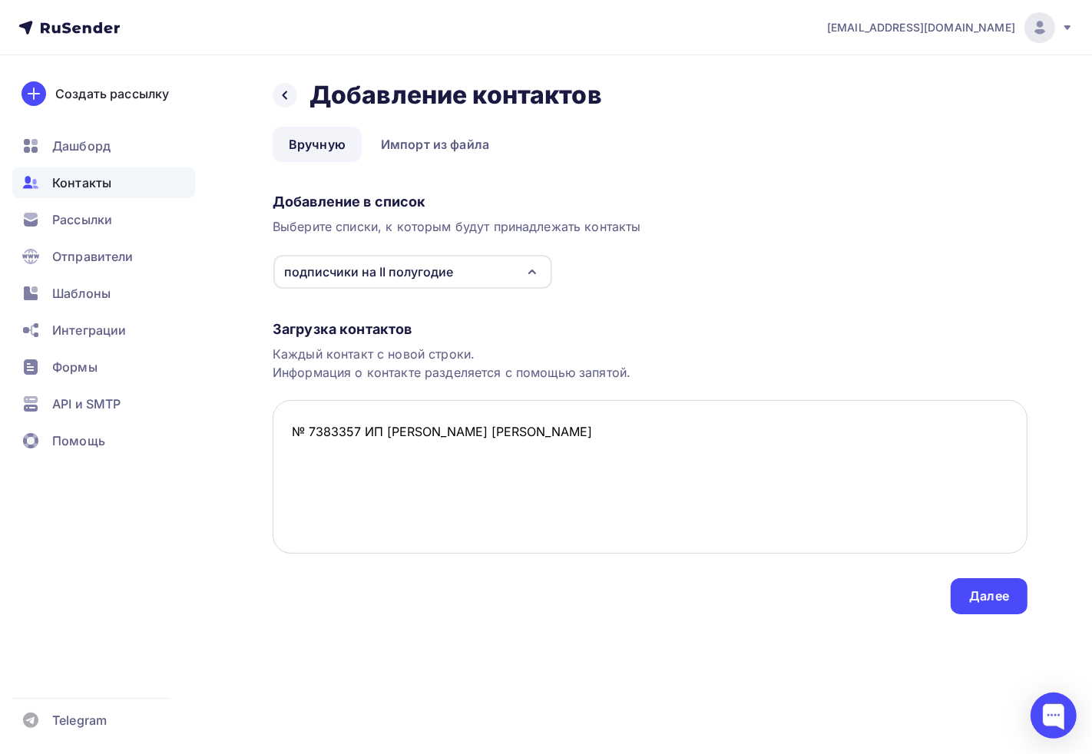
click at [373, 432] on textarea "№ 7383357 ИП [PERSON_NAME] [PERSON_NAME]" at bounding box center [650, 477] width 755 height 154
click at [364, 432] on textarea "№ 7383357 ИП [PERSON_NAME] [PERSON_NAME]" at bounding box center [650, 477] width 755 height 154
click at [358, 433] on textarea "№ 7383357 ИП [PERSON_NAME] [PERSON_NAME]" at bounding box center [650, 477] width 755 height 154
click at [306, 428] on textarea "№ 7383357, ИП [PERSON_NAME] [PERSON_NAME]" at bounding box center [650, 477] width 755 height 154
click at [300, 435] on textarea ", 7383357, [PERSON_NAME] [PERSON_NAME]" at bounding box center [650, 477] width 755 height 154
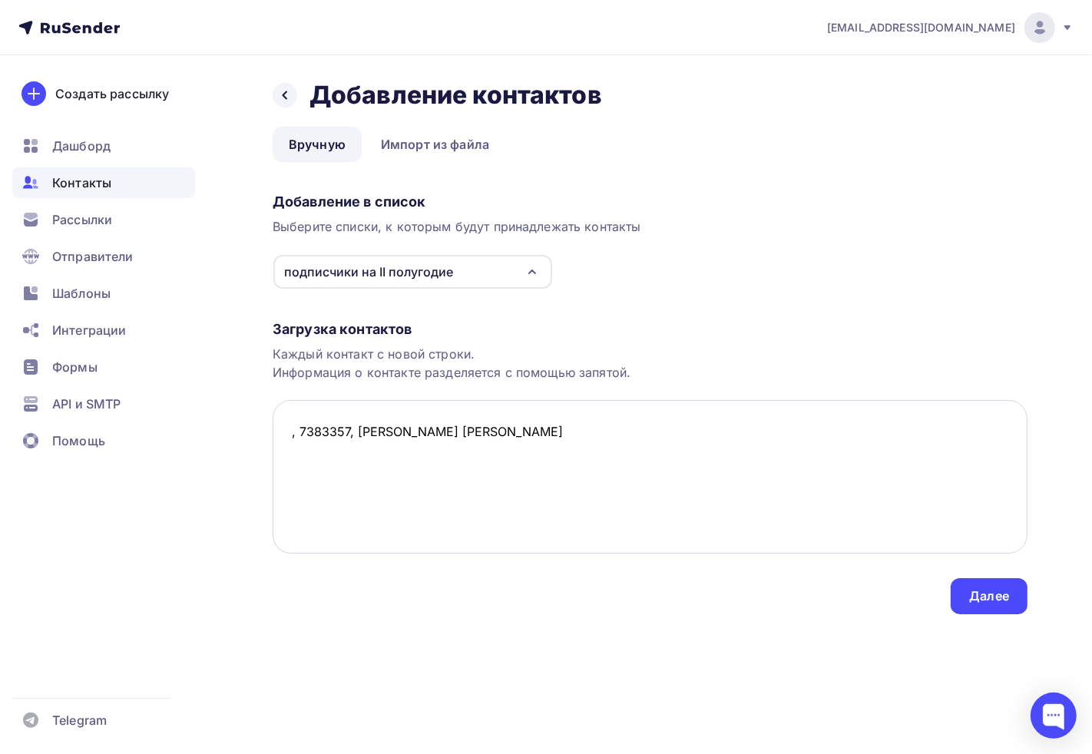
drag, startPoint x: 289, startPoint y: 432, endPoint x: 365, endPoint y: 504, distance: 105.4
click at [289, 432] on textarea ", 7383357, [PERSON_NAME] [PERSON_NAME]" at bounding box center [650, 477] width 755 height 154
paste textarea "[EMAIL_ADDRESS][DOMAIN_NAME]"
type textarea "[EMAIL_ADDRESS][DOMAIN_NAME], 7383357, [PERSON_NAME] [PERSON_NAME]"
click at [994, 593] on div "Далее" at bounding box center [989, 596] width 40 height 18
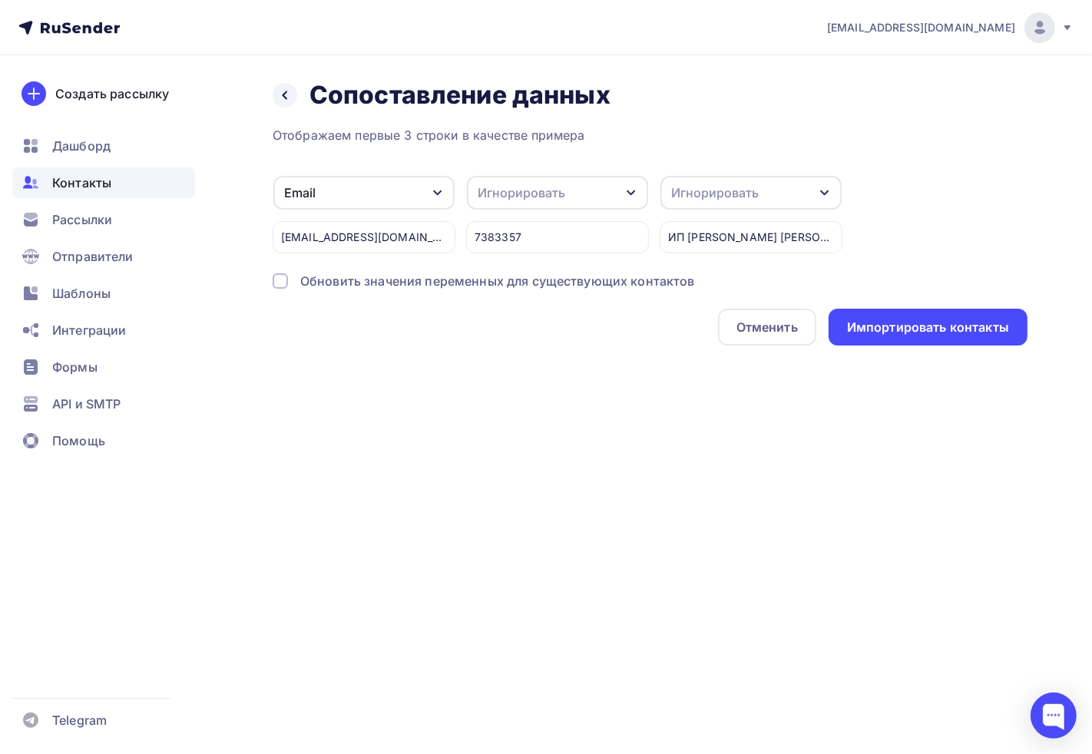
click at [546, 197] on div "Игнорировать" at bounding box center [521, 192] width 88 height 18
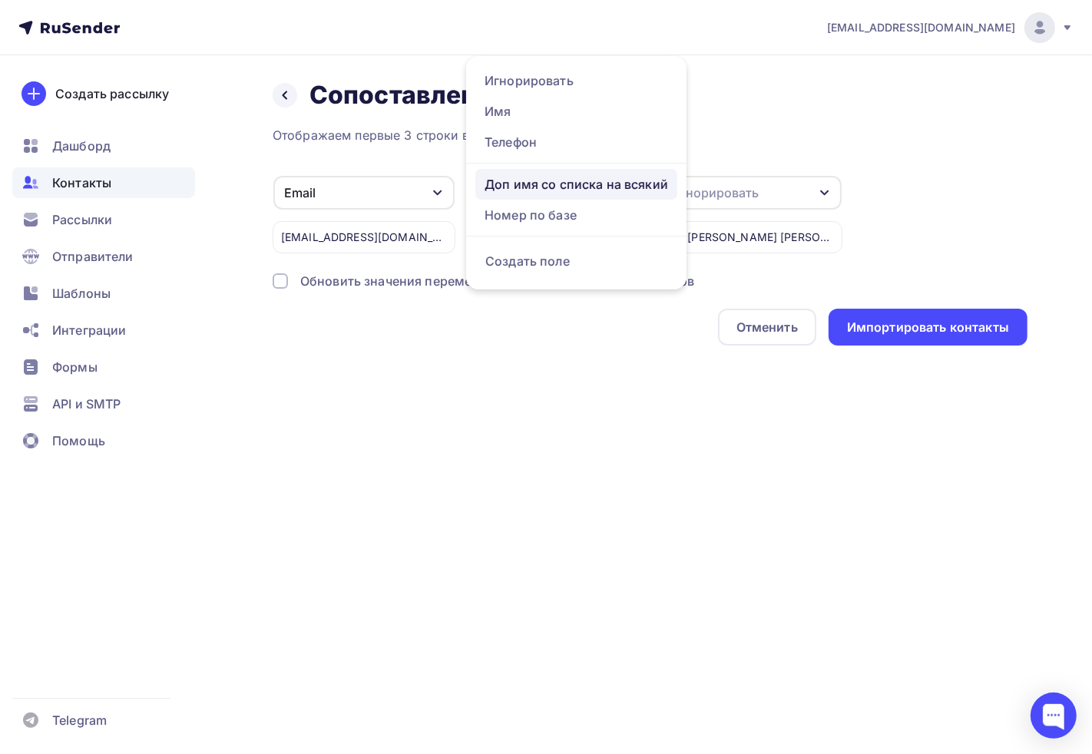
drag, startPoint x: 565, startPoint y: 274, endPoint x: 547, endPoint y: 174, distance: 101.5
click at [557, 197] on ul "Игнорировать Имя Телефон Доп имя со списка на всякий Номер по базе Создать поле" at bounding box center [576, 172] width 220 height 233
click at [548, 220] on div "Номер по базе" at bounding box center [575, 215] width 183 height 18
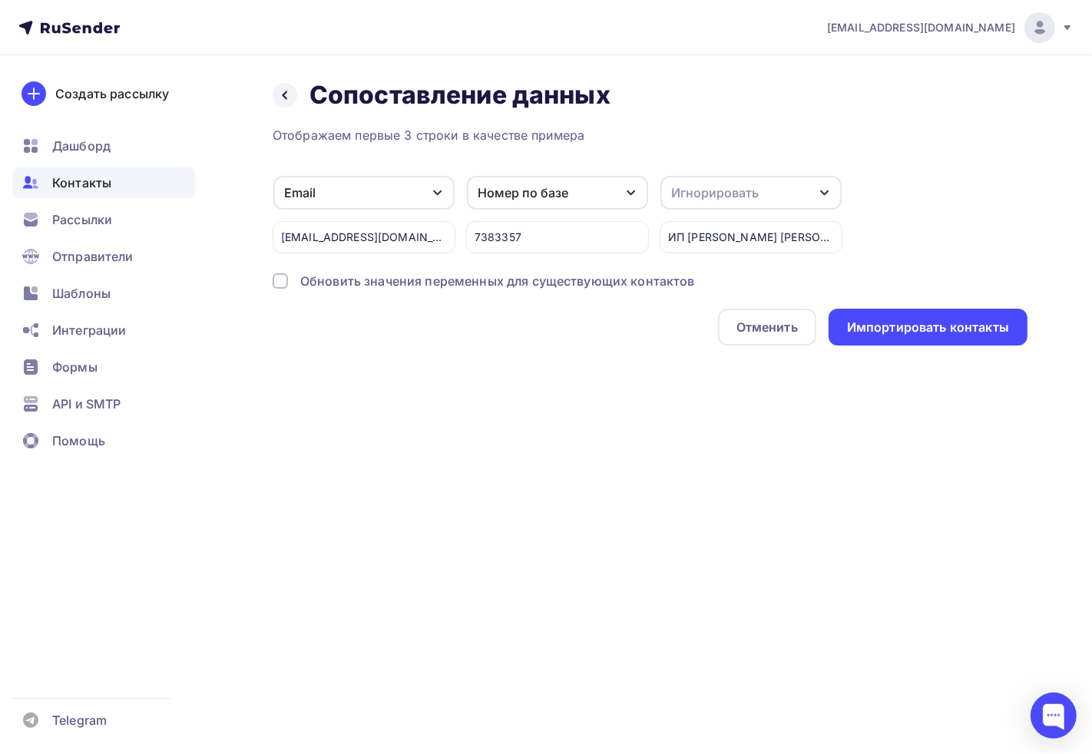
click at [745, 193] on div "Игнорировать" at bounding box center [715, 192] width 88 height 18
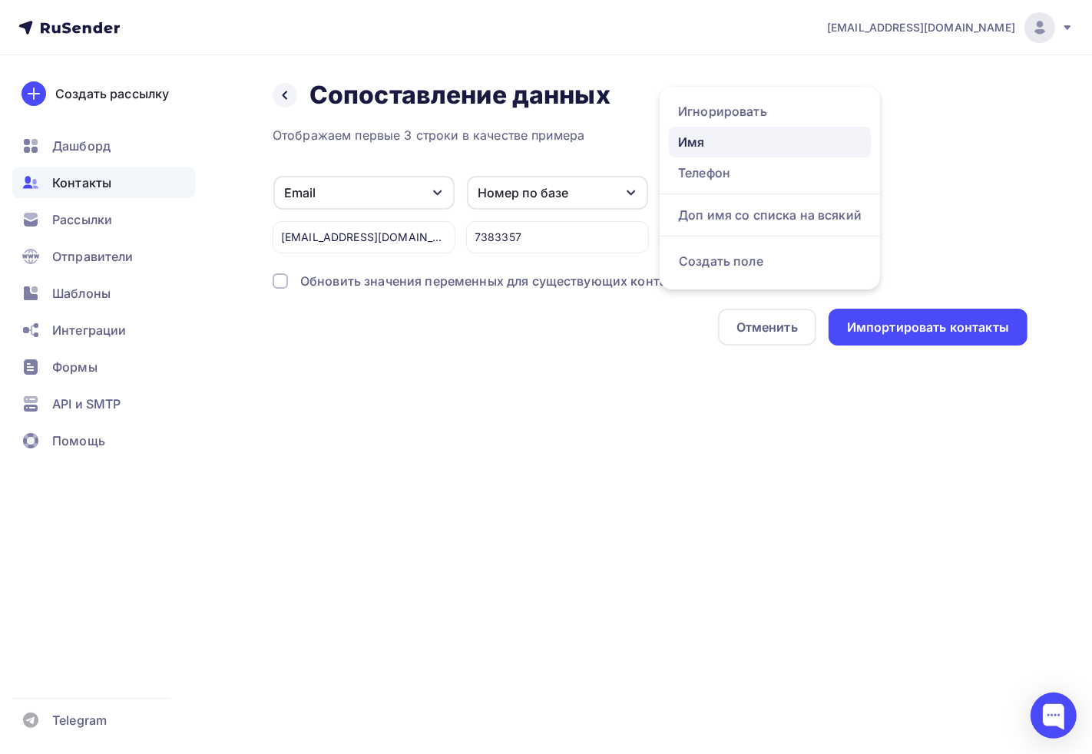
click at [738, 142] on div "Имя" at bounding box center [769, 142] width 183 height 18
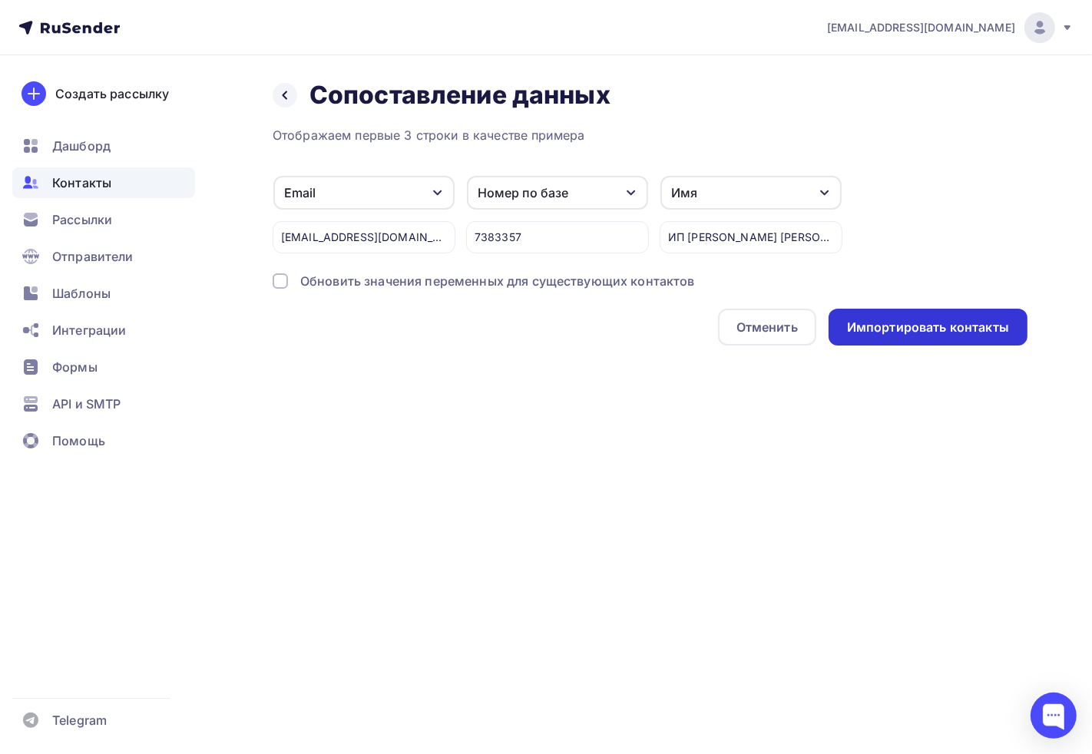
click at [950, 315] on div "Импортировать контакты" at bounding box center [927, 327] width 199 height 37
